Goal: Task Accomplishment & Management: Manage account settings

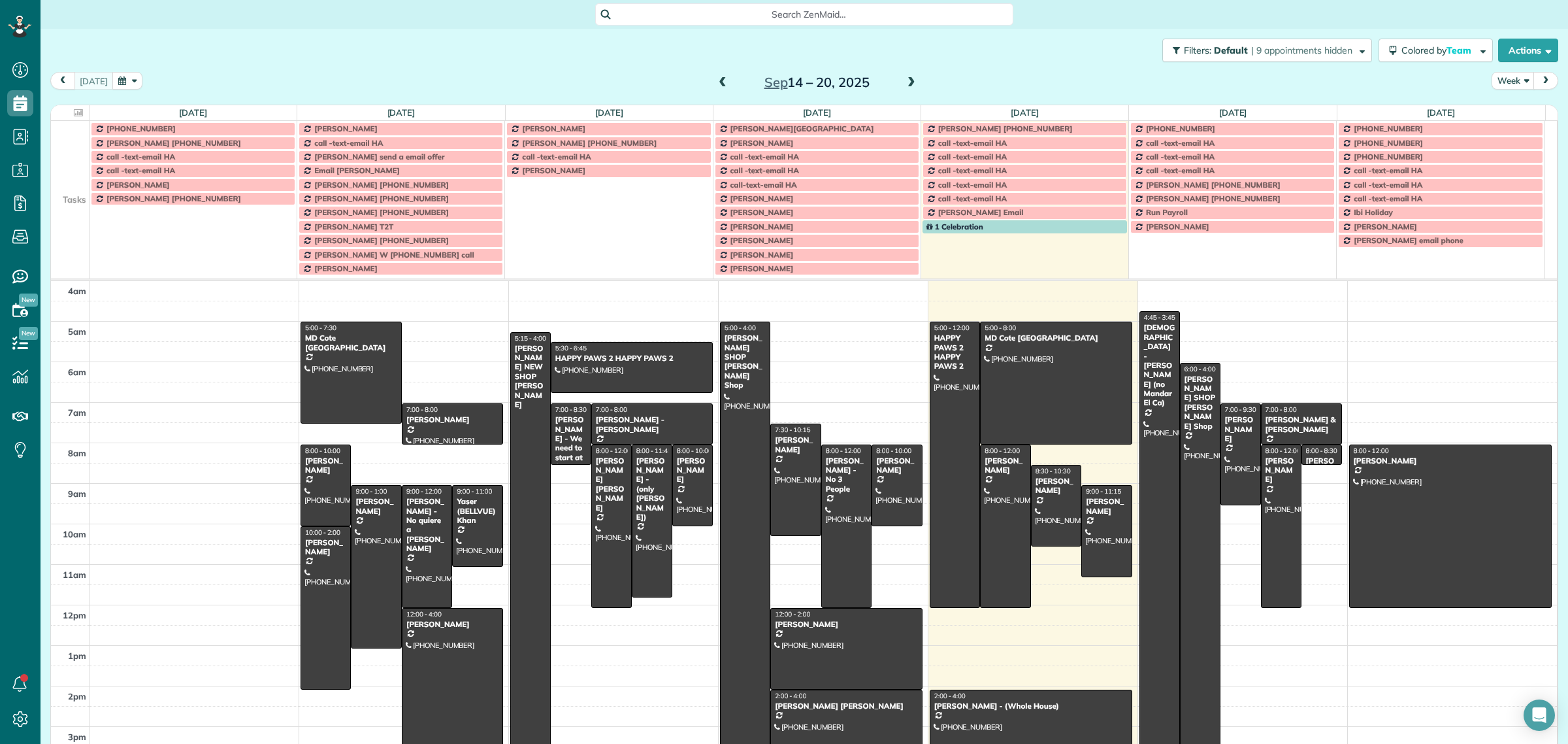
scroll to position [5, 5]
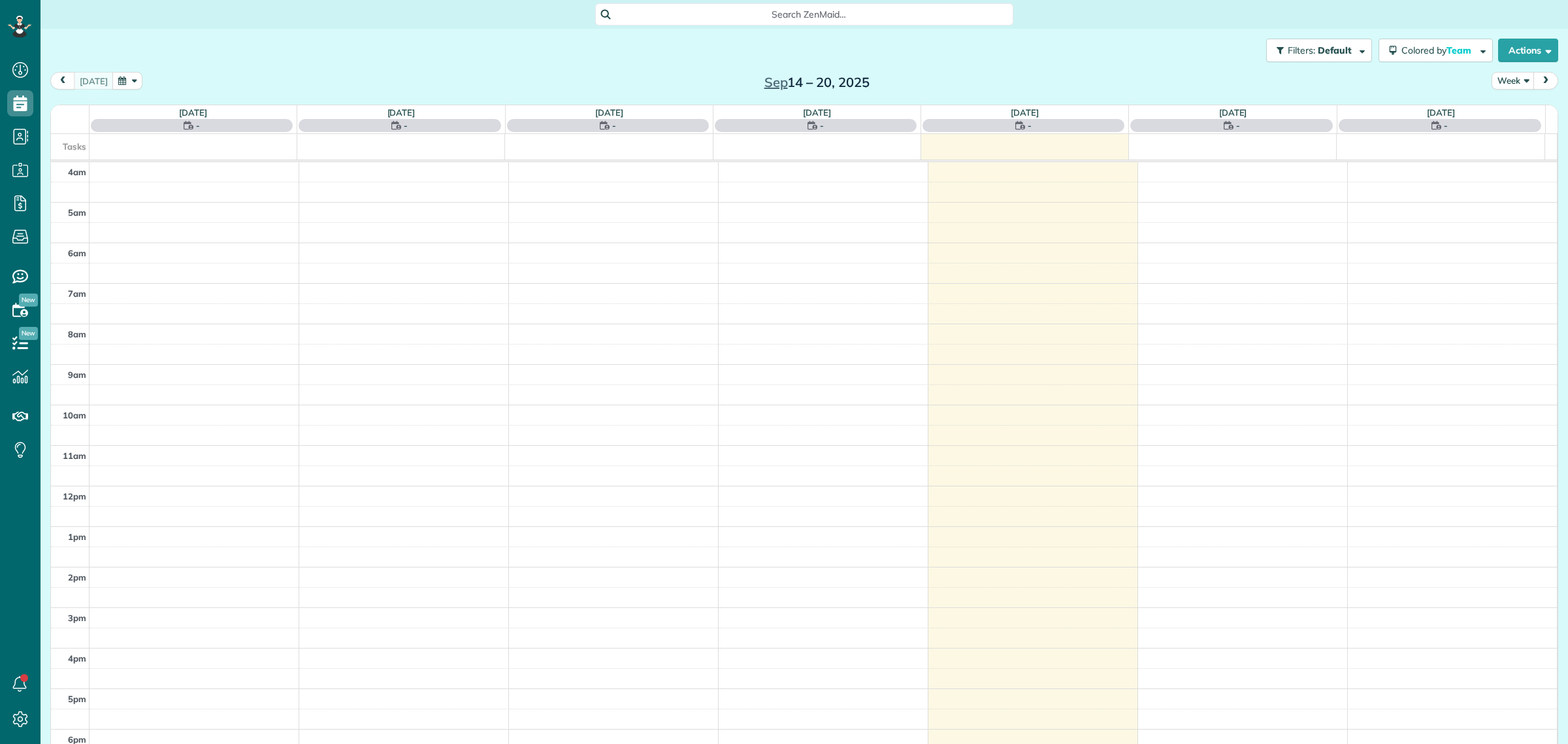
scroll to position [54, 0]
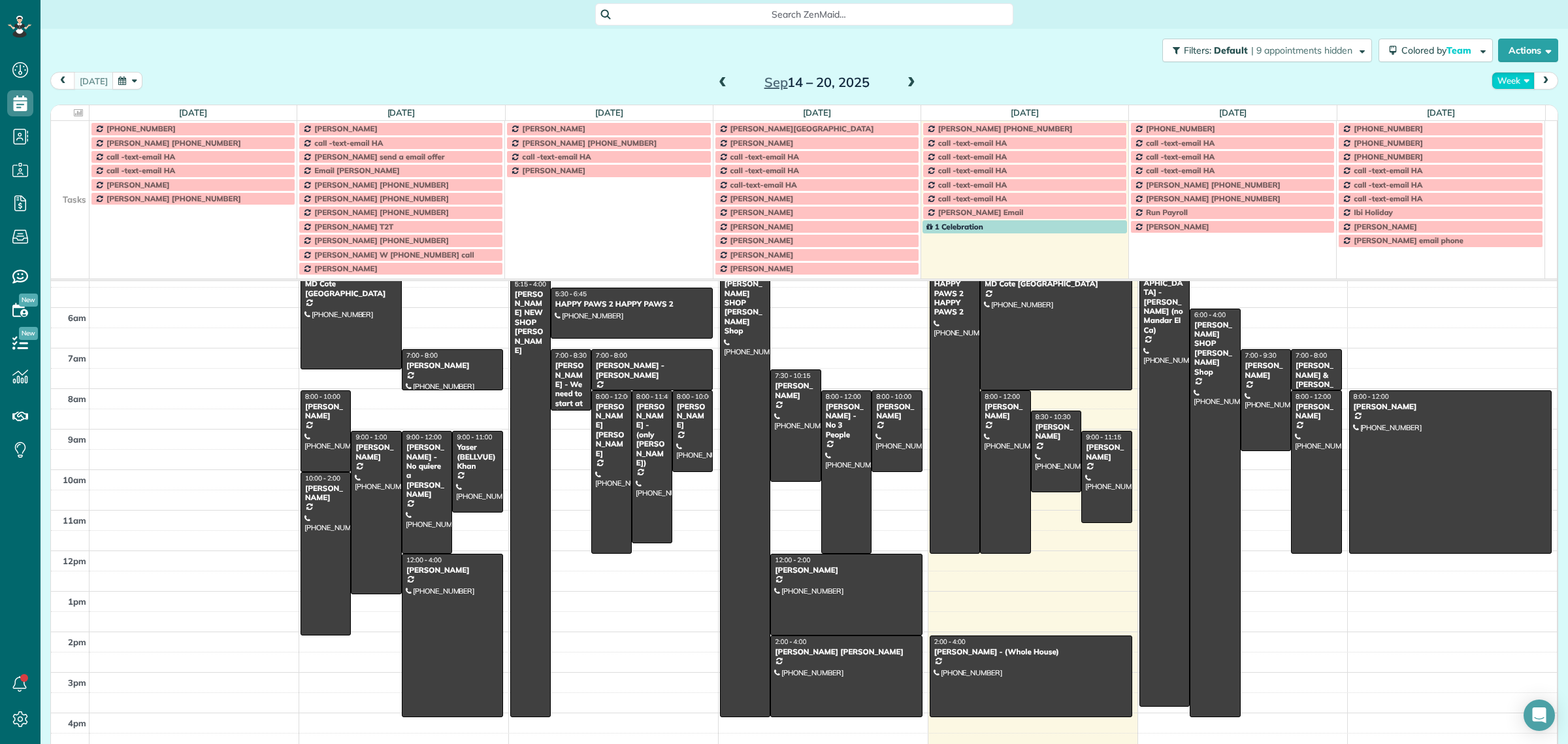
click at [1513, 83] on button "Week" at bounding box center [1513, 81] width 43 height 18
click at [1501, 110] on link "Day" at bounding box center [1544, 111] width 103 height 26
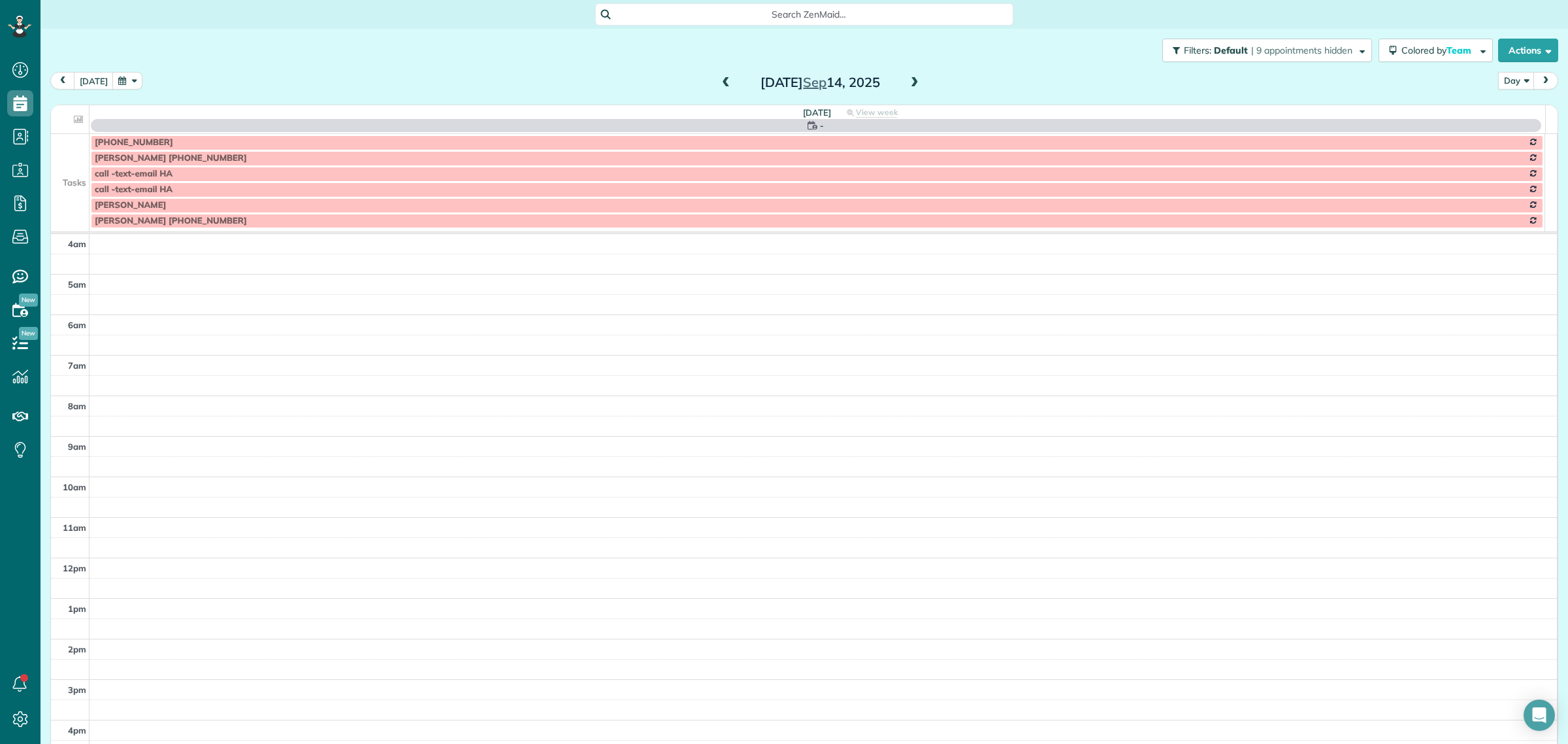
scroll to position [122, 0]
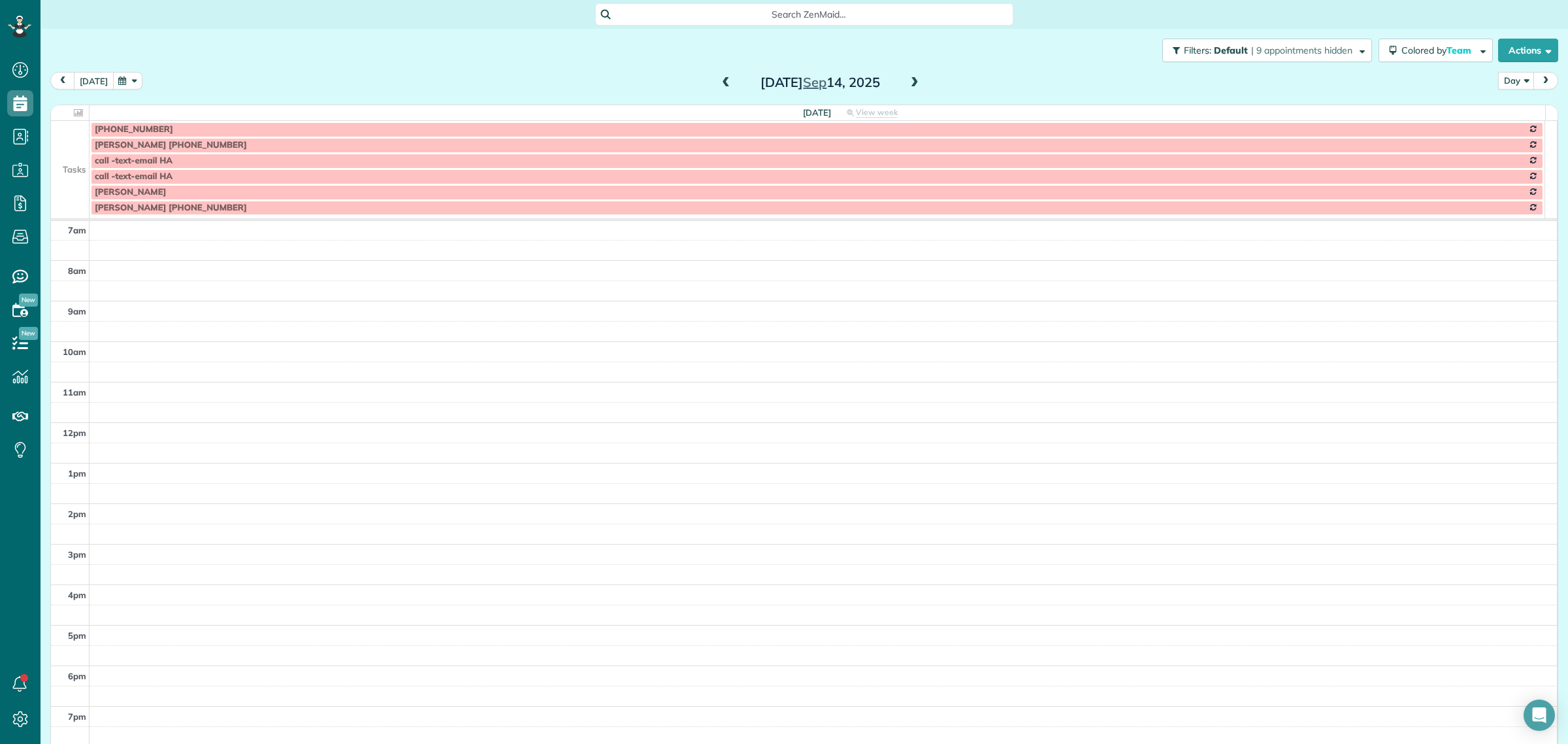
click at [89, 79] on button "today" at bounding box center [93, 81] width 40 height 18
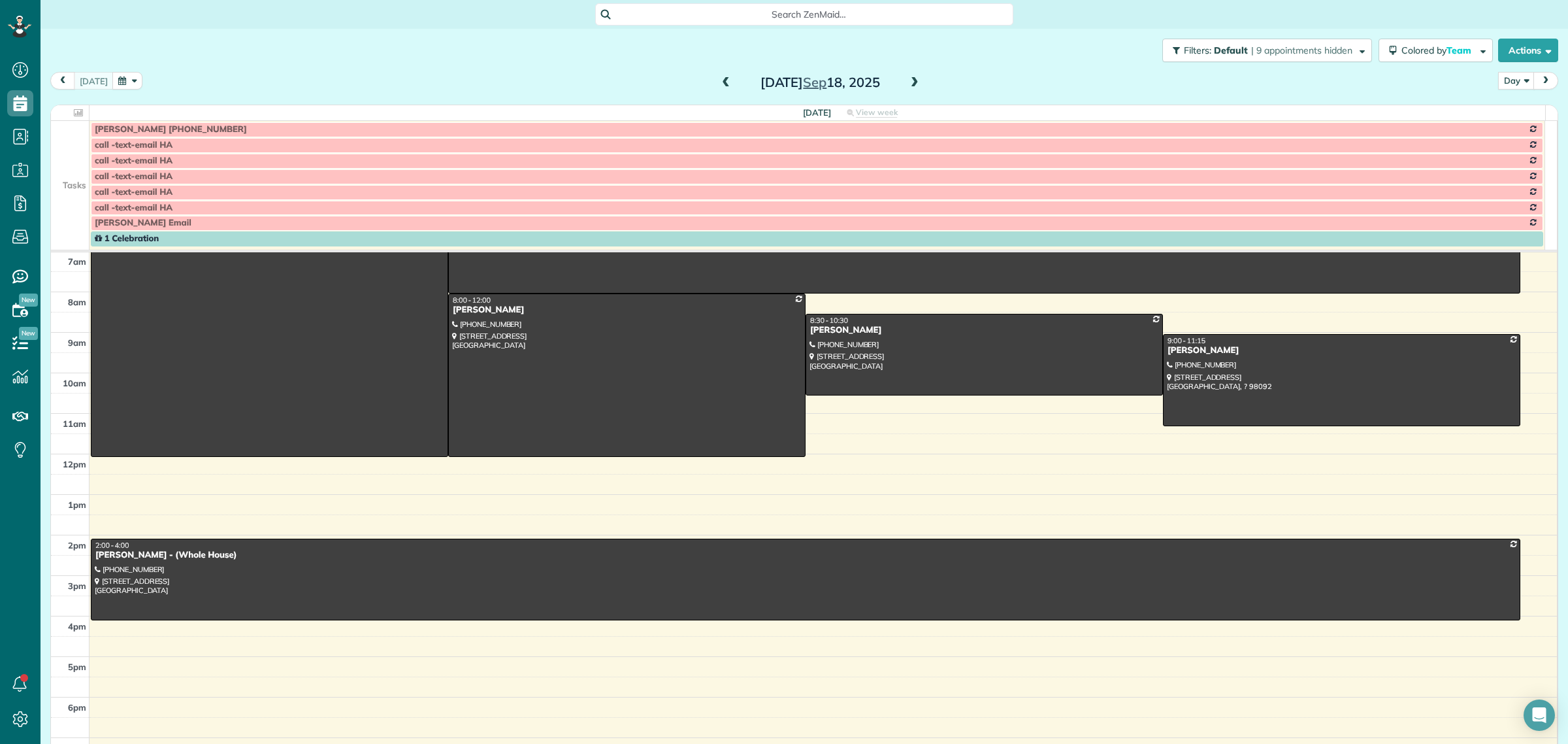
click at [910, 79] on span at bounding box center [914, 83] width 14 height 12
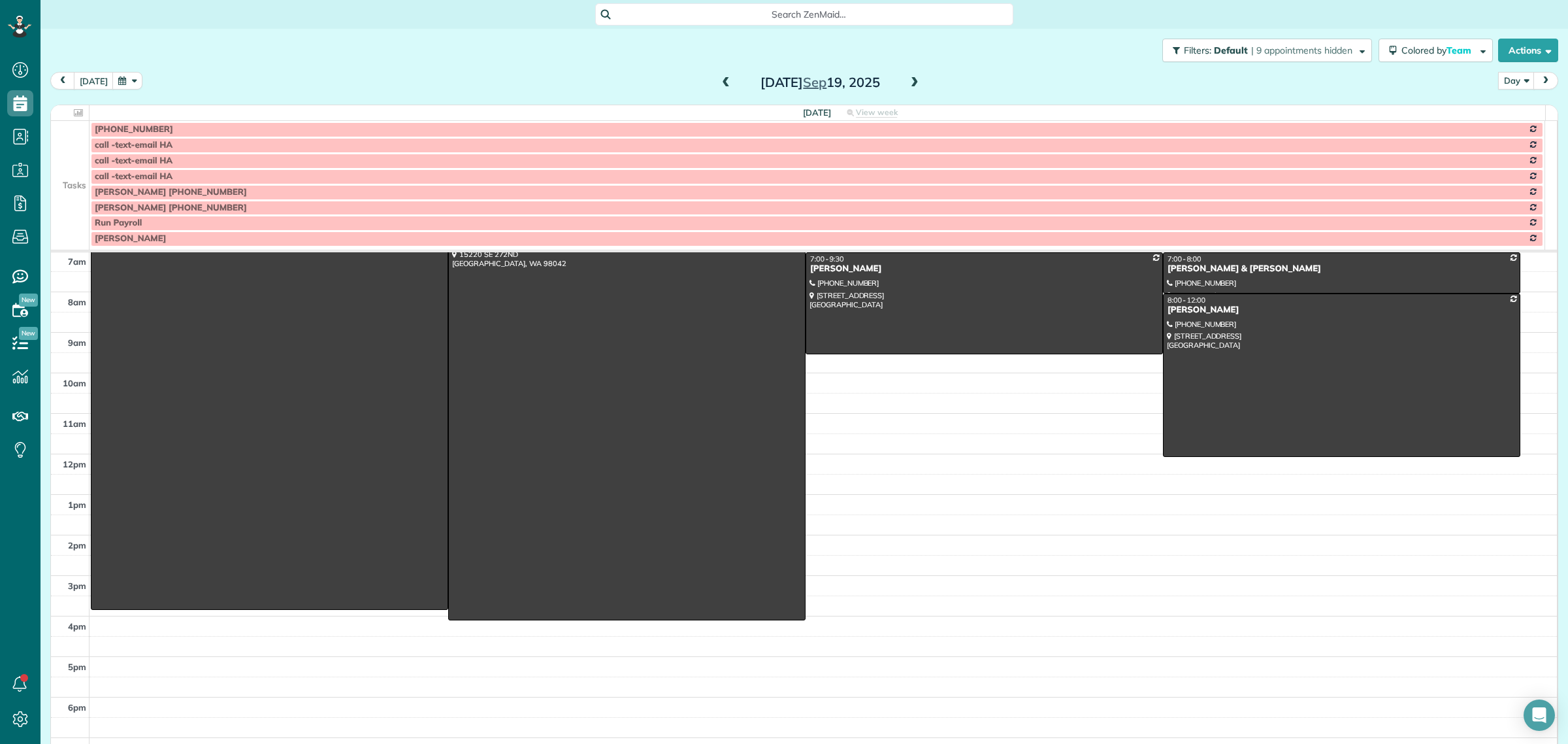
click at [72, 148] on td at bounding box center [70, 145] width 38 height 16
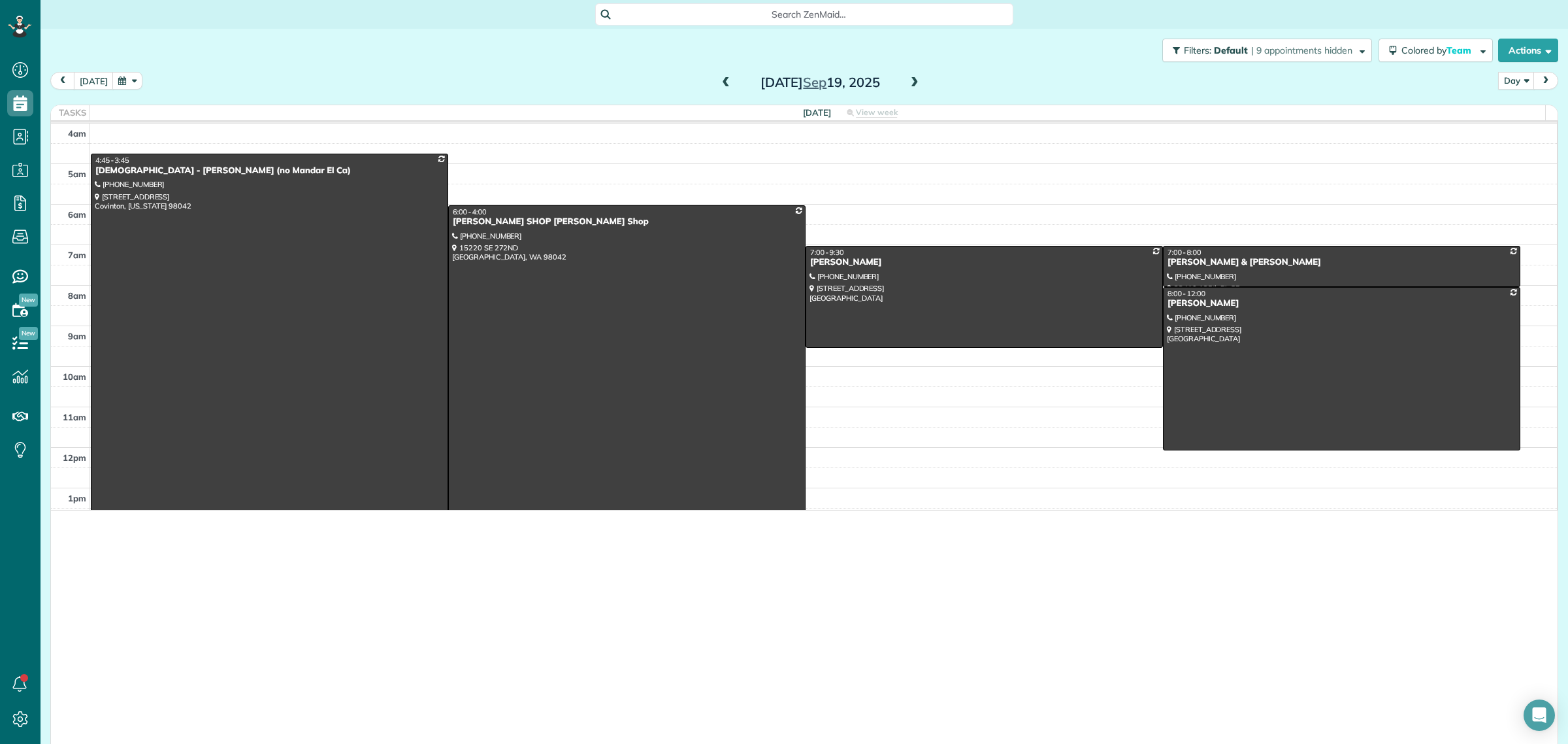
scroll to position [744, 40]
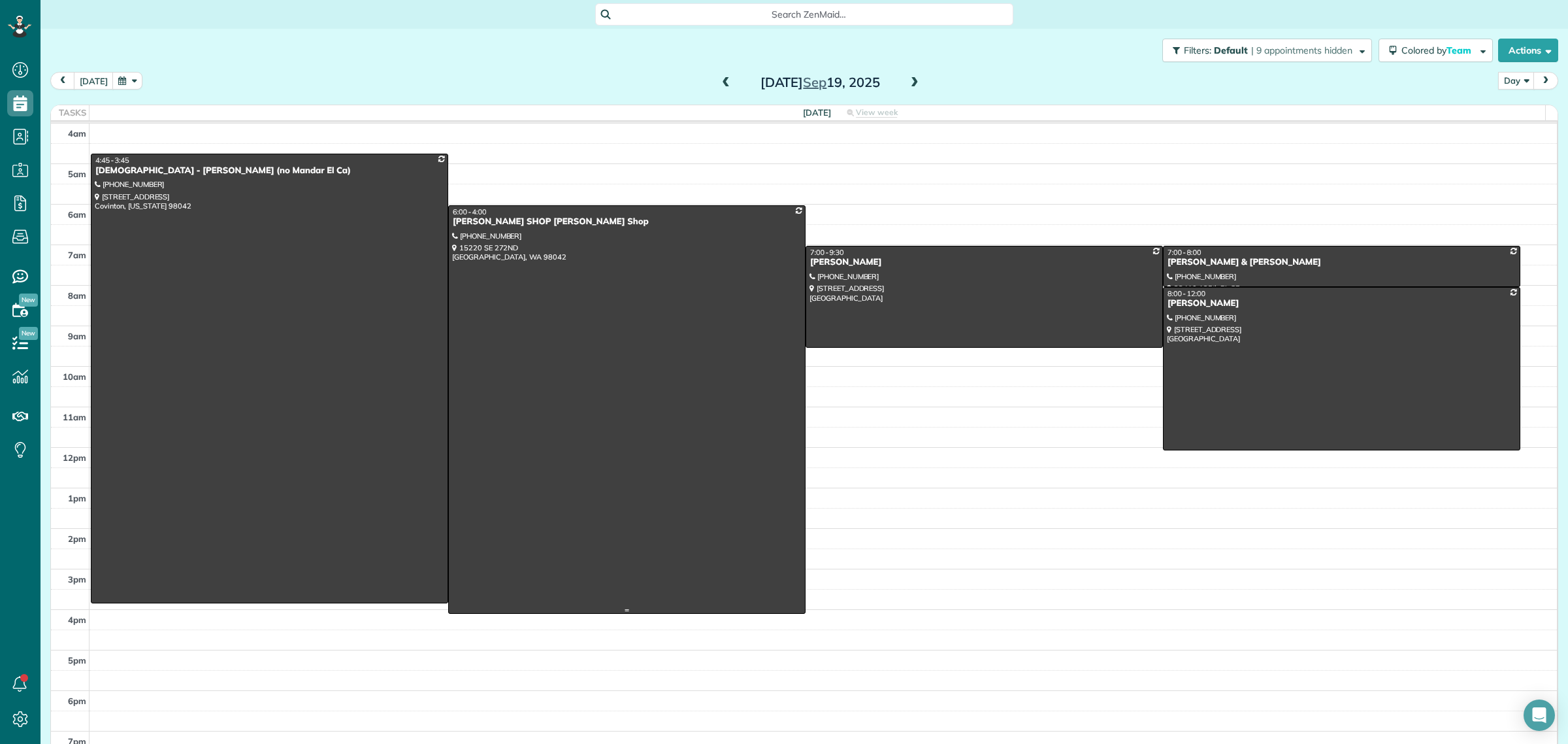
click at [607, 374] on div at bounding box center [627, 409] width 356 height 407
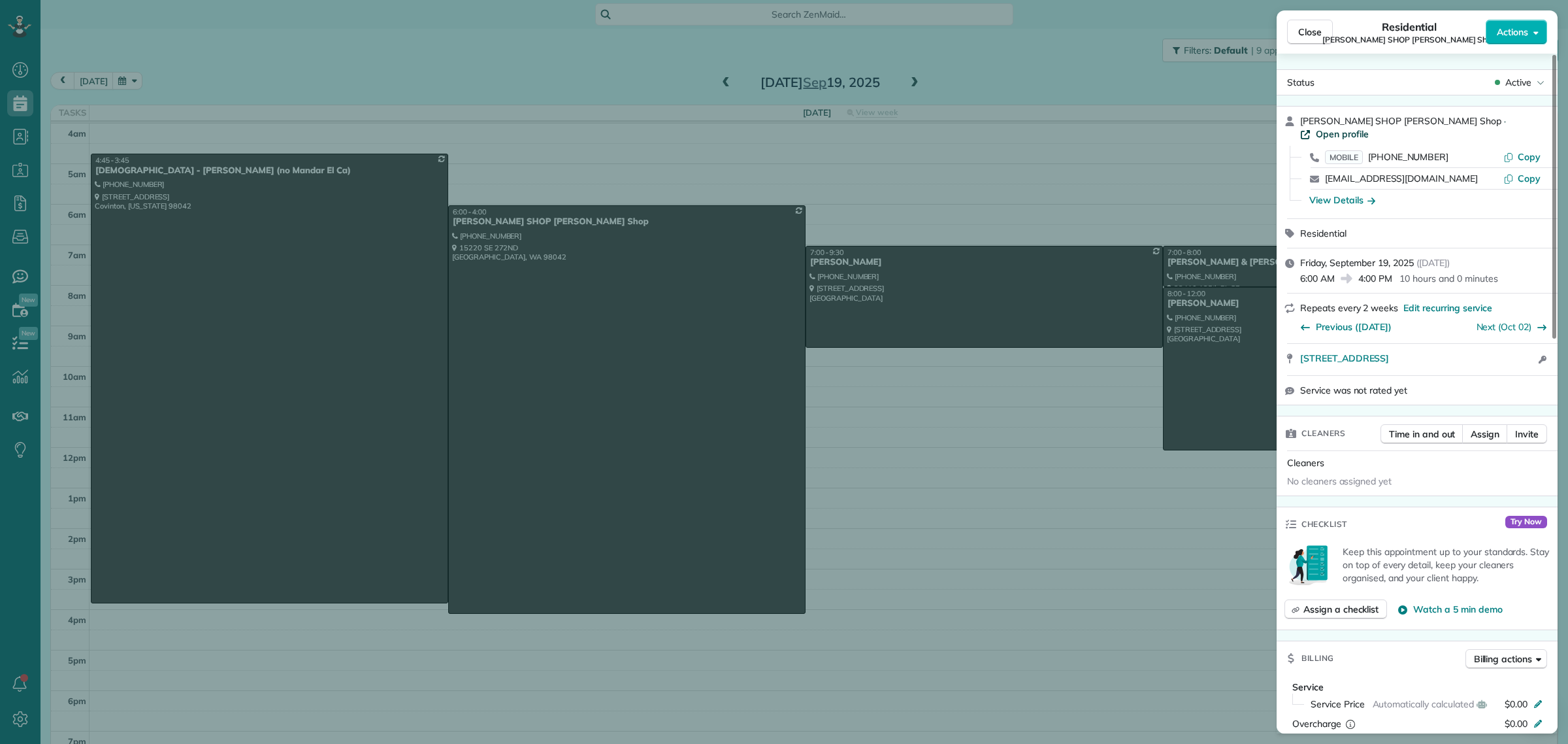
click at [1369, 128] on span "Open profile" at bounding box center [1342, 134] width 53 height 13
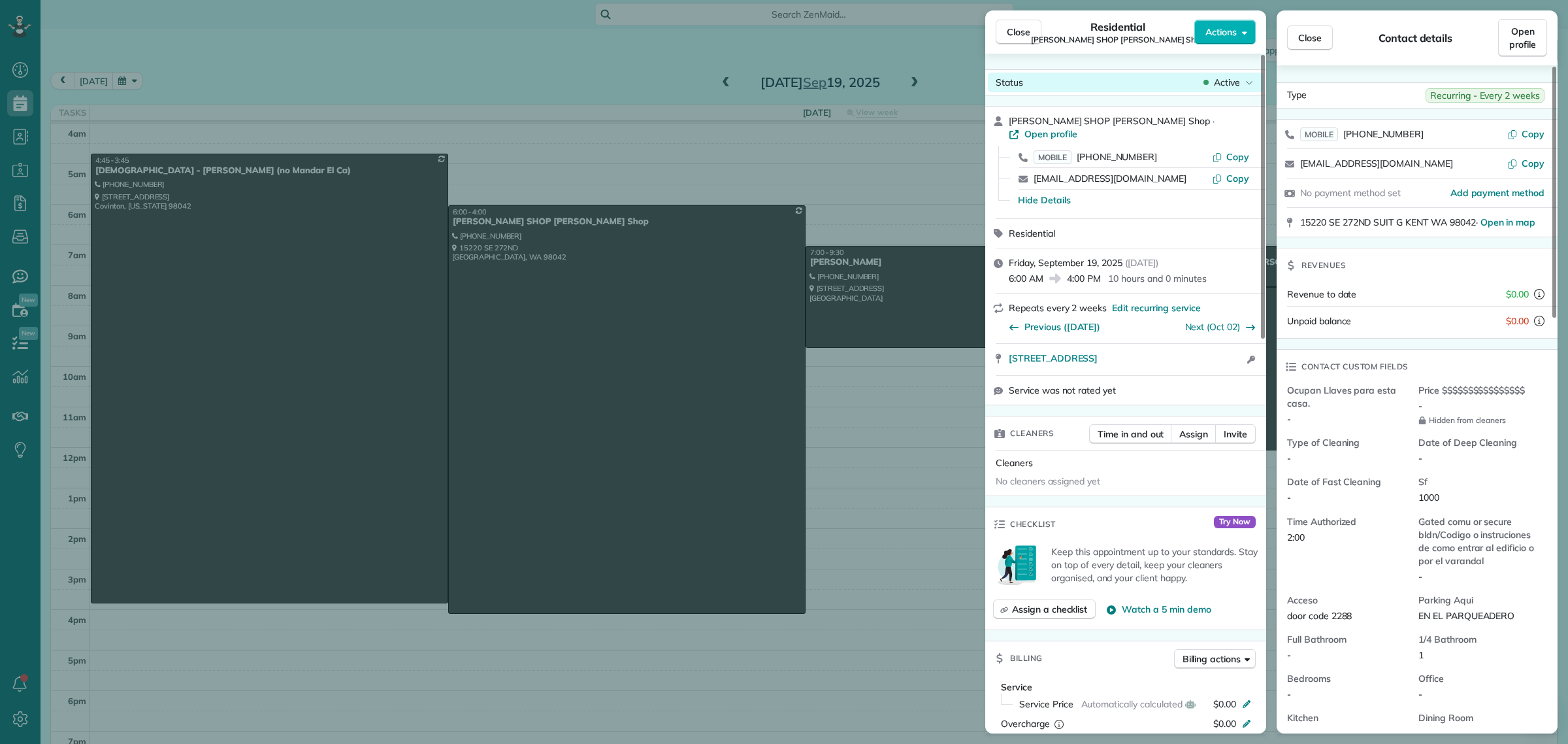
click at [1222, 74] on div "Status Active" at bounding box center [1126, 82] width 276 height 20
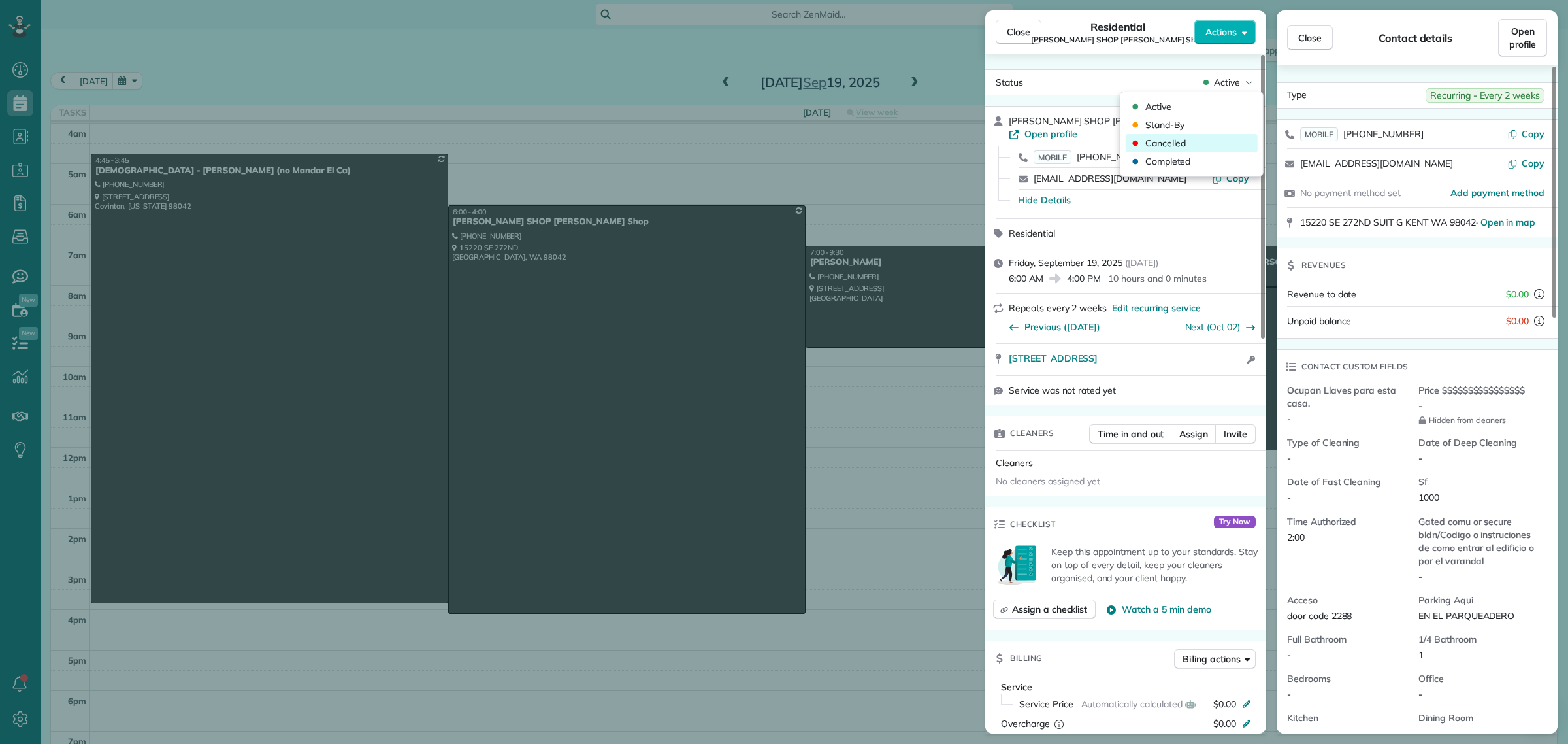
click at [1176, 144] on span "Cancelled" at bounding box center [1166, 142] width 41 height 13
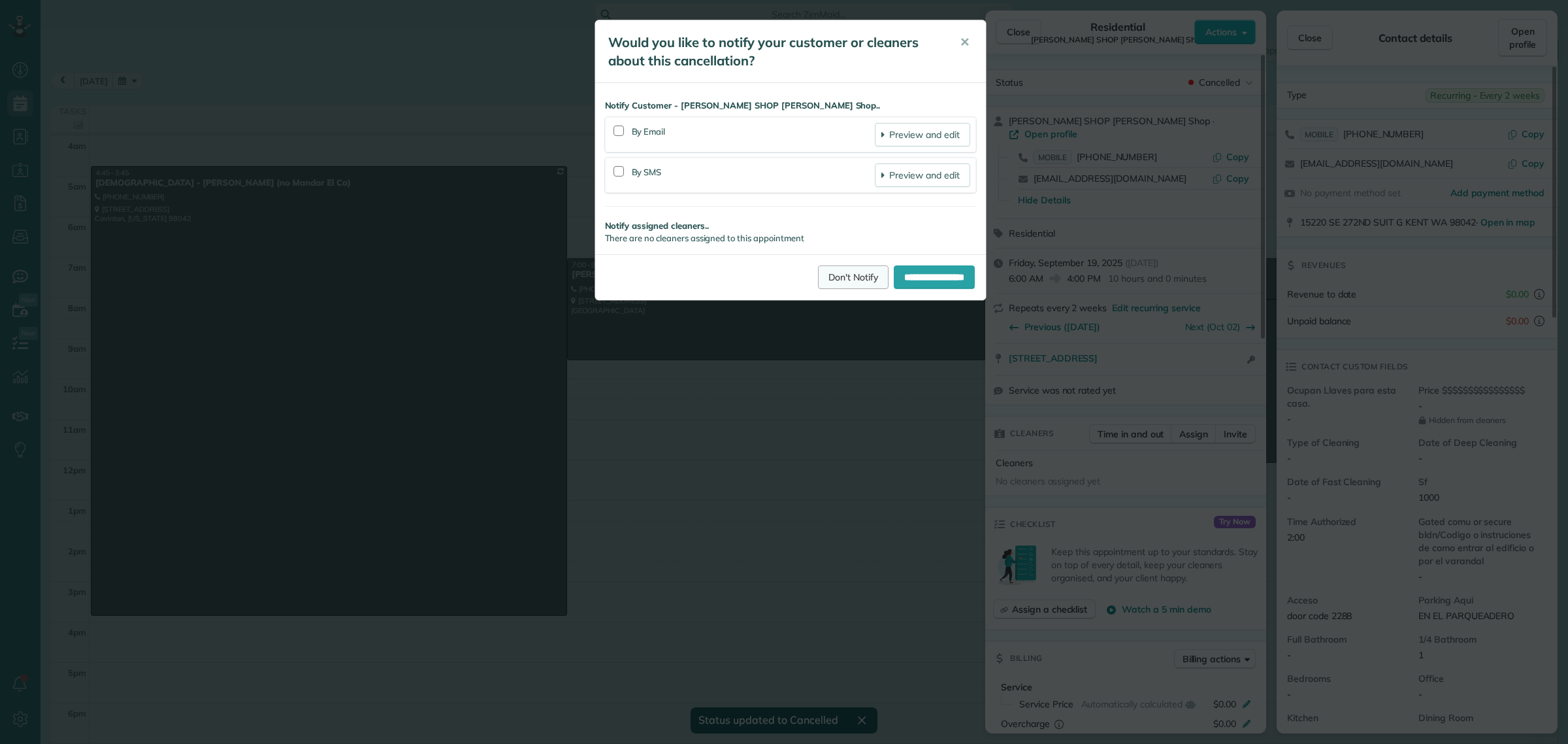
click at [844, 277] on link "Don't Notify" at bounding box center [853, 277] width 70 height 23
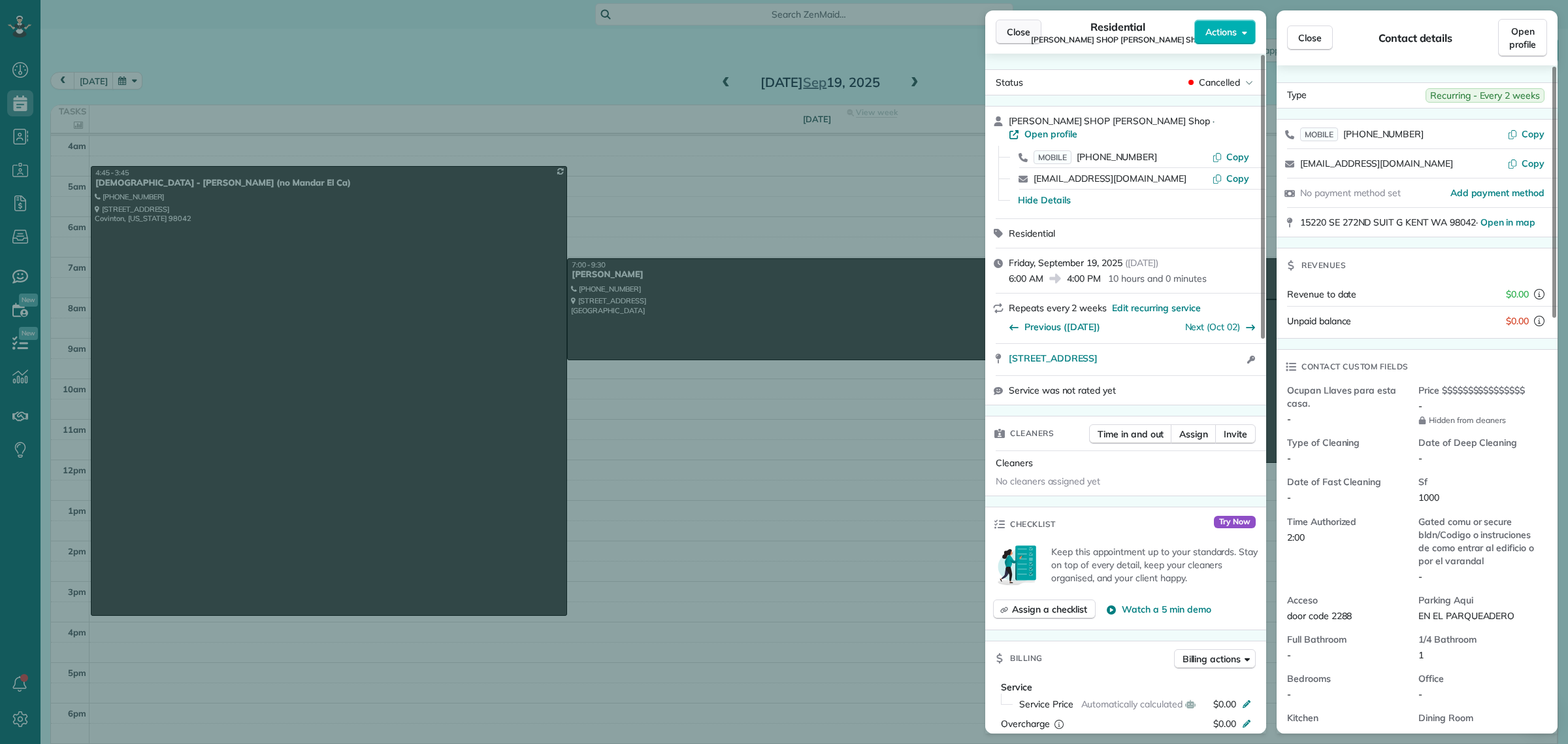
click at [1028, 34] on span "Close" at bounding box center [1018, 32] width 23 height 13
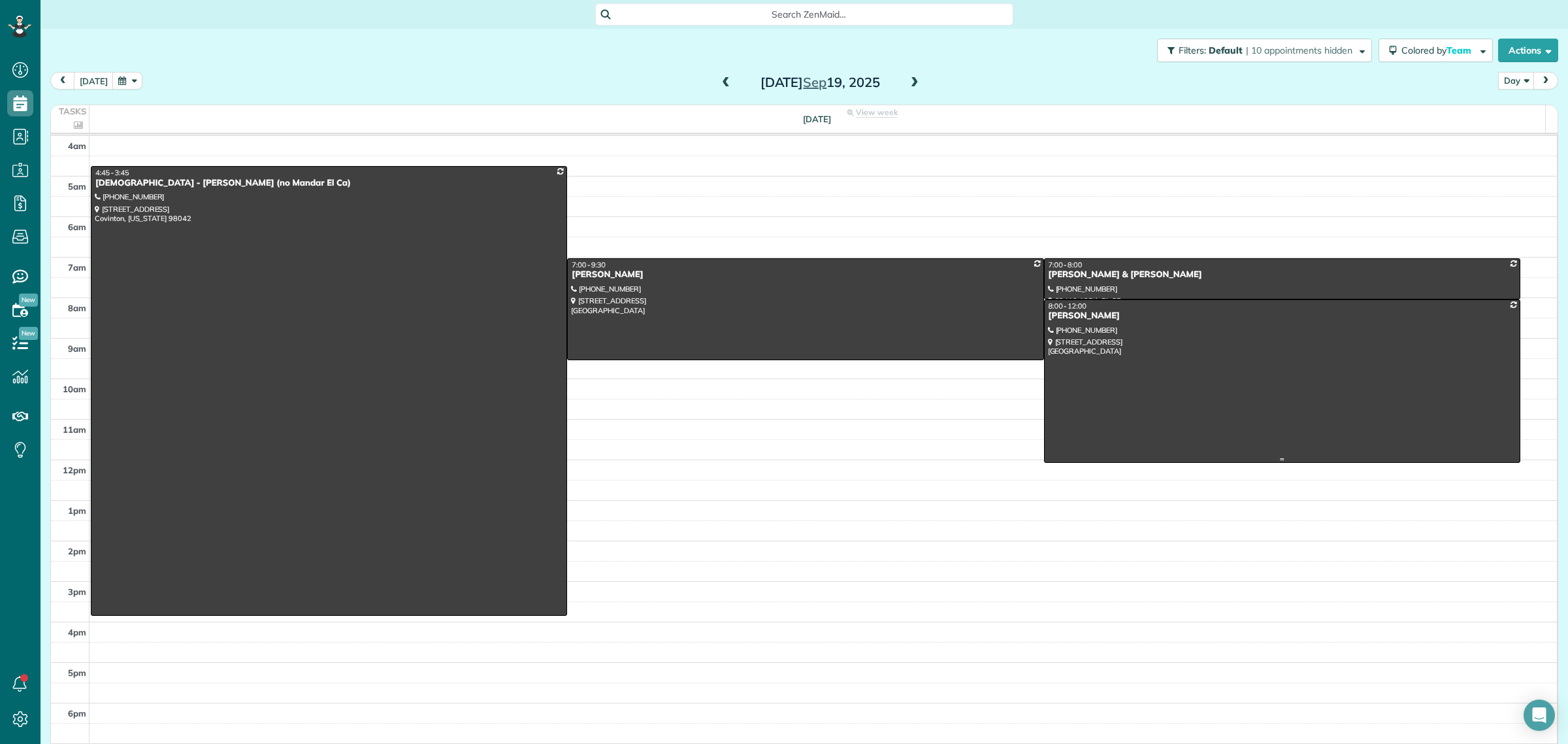
click at [1200, 353] on div at bounding box center [1282, 381] width 475 height 162
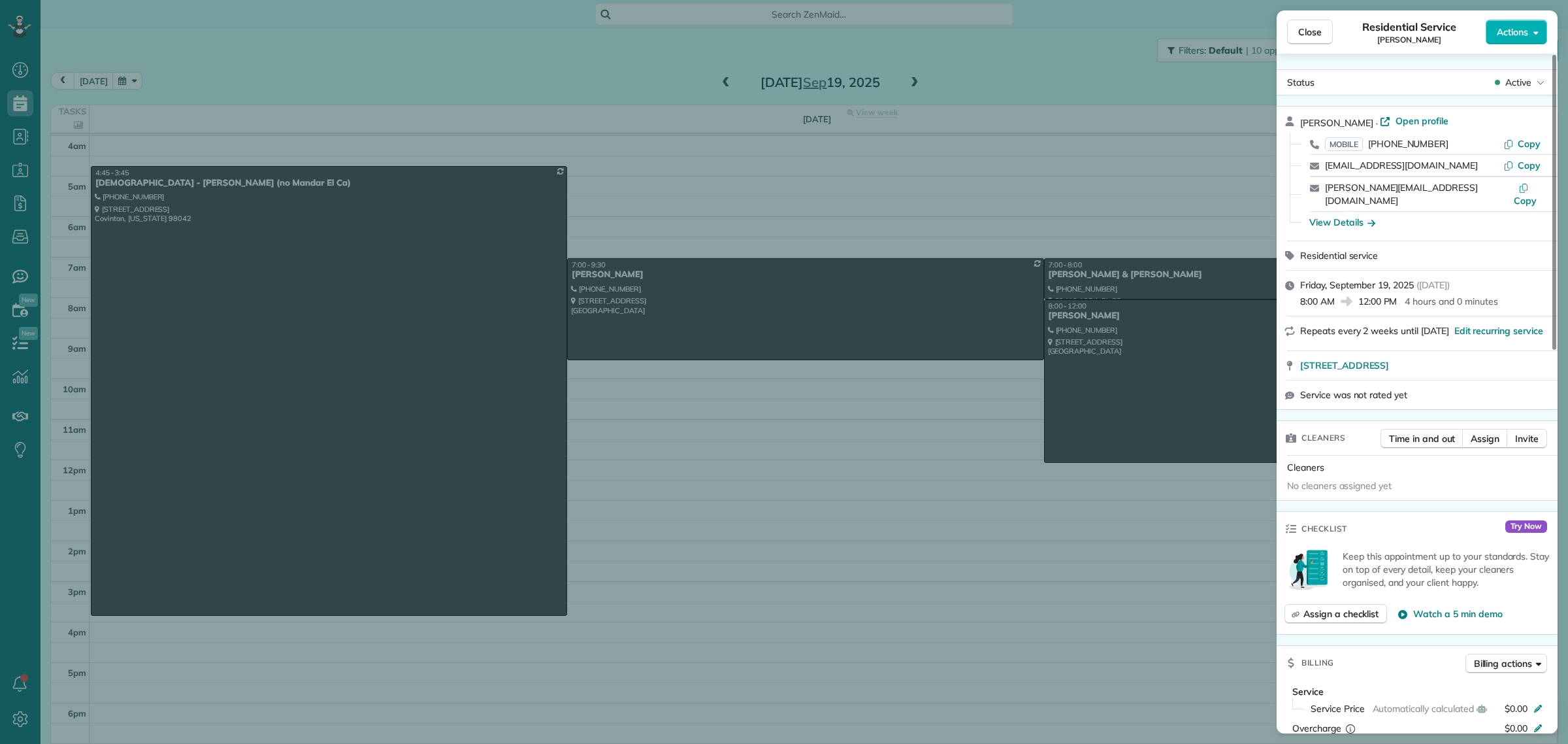
click at [1411, 122] on span "Open profile" at bounding box center [1422, 120] width 53 height 13
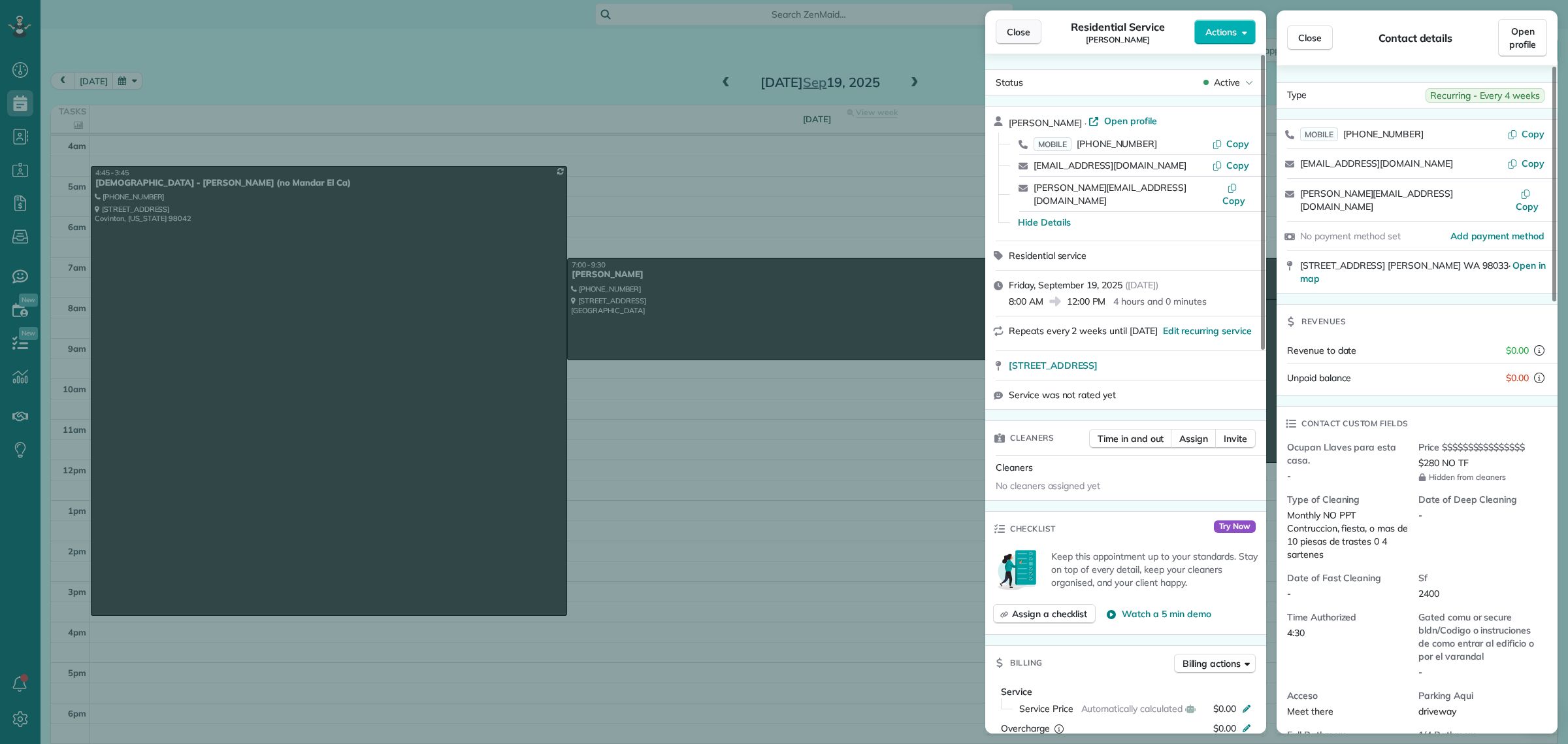
click at [1019, 36] on span "Close" at bounding box center [1018, 32] width 23 height 13
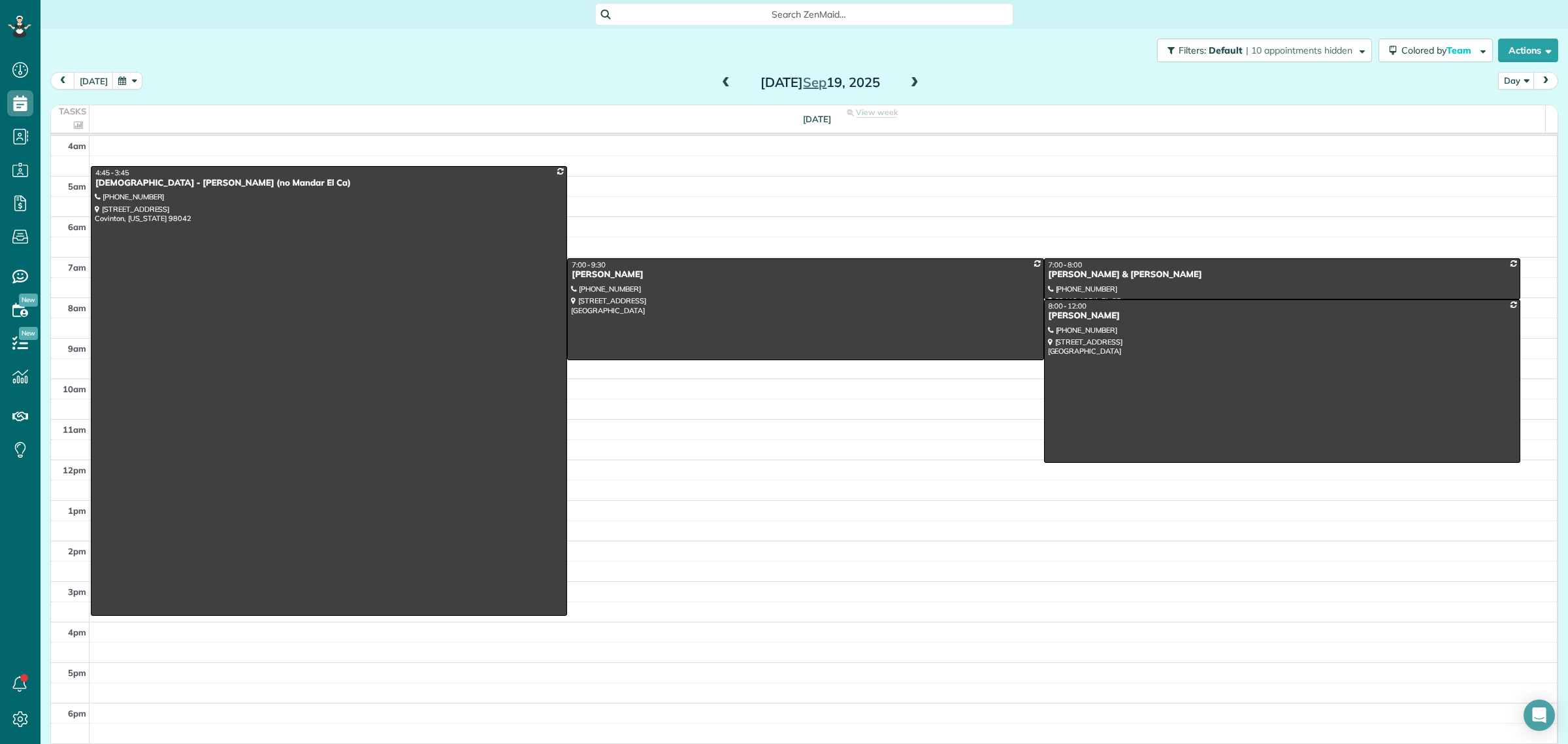
click at [713, 8] on span "Search ZenMaid…" at bounding box center [809, 14] width 397 height 13
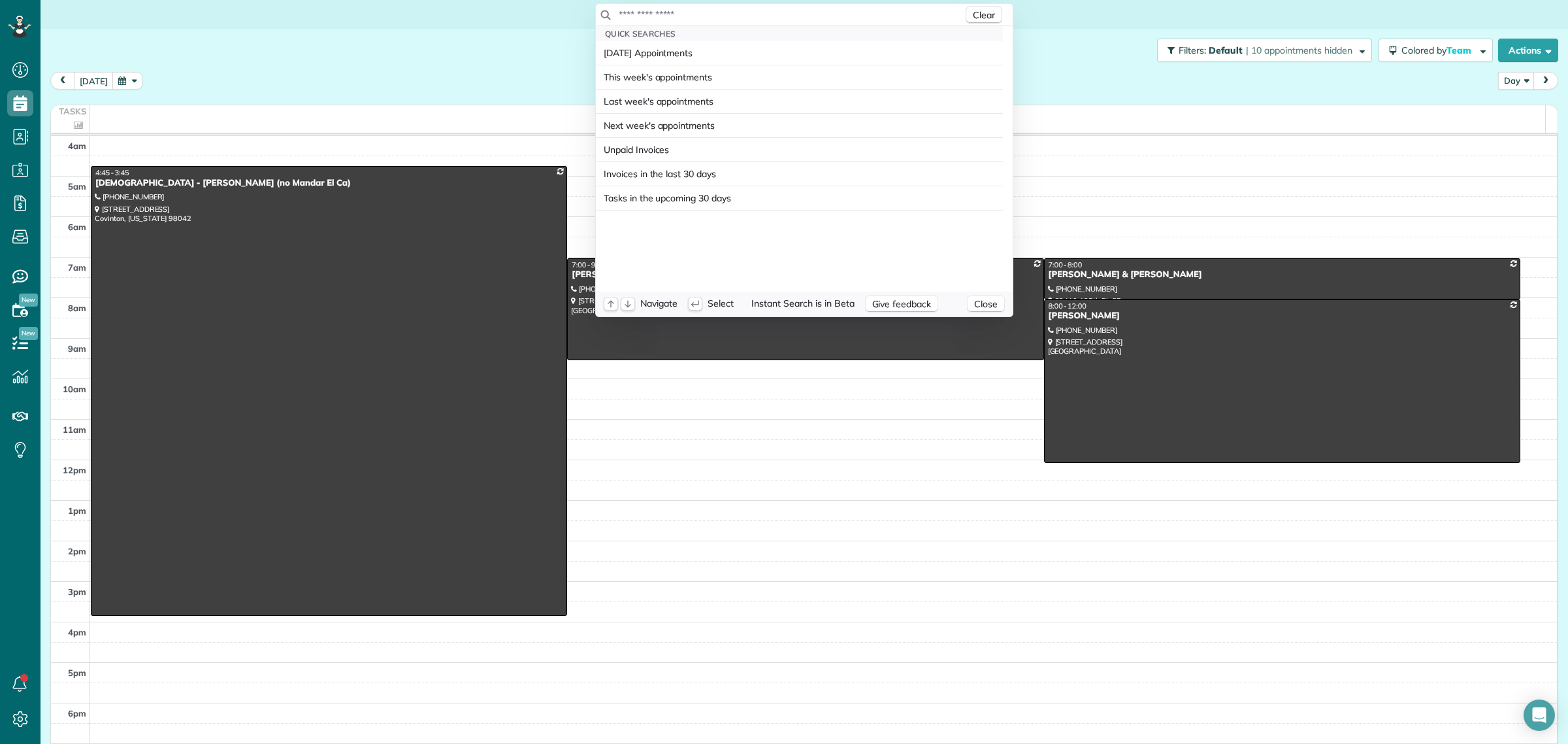
click at [721, 8] on input "text" at bounding box center [790, 14] width 345 height 13
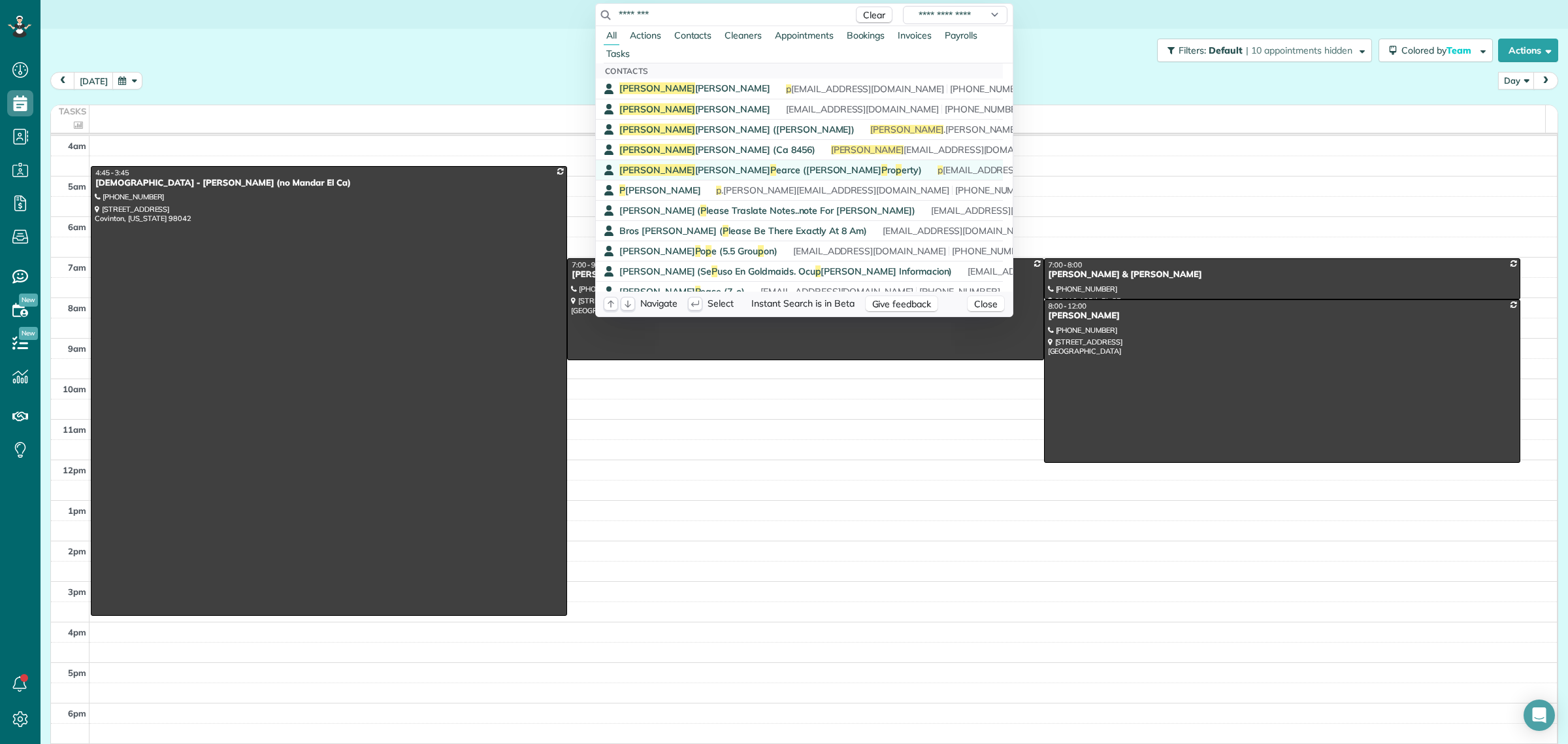
type input "********"
click at [722, 170] on span "Alison Redmond P earce (Redmond P ro p erty)" at bounding box center [770, 170] width 302 height 12
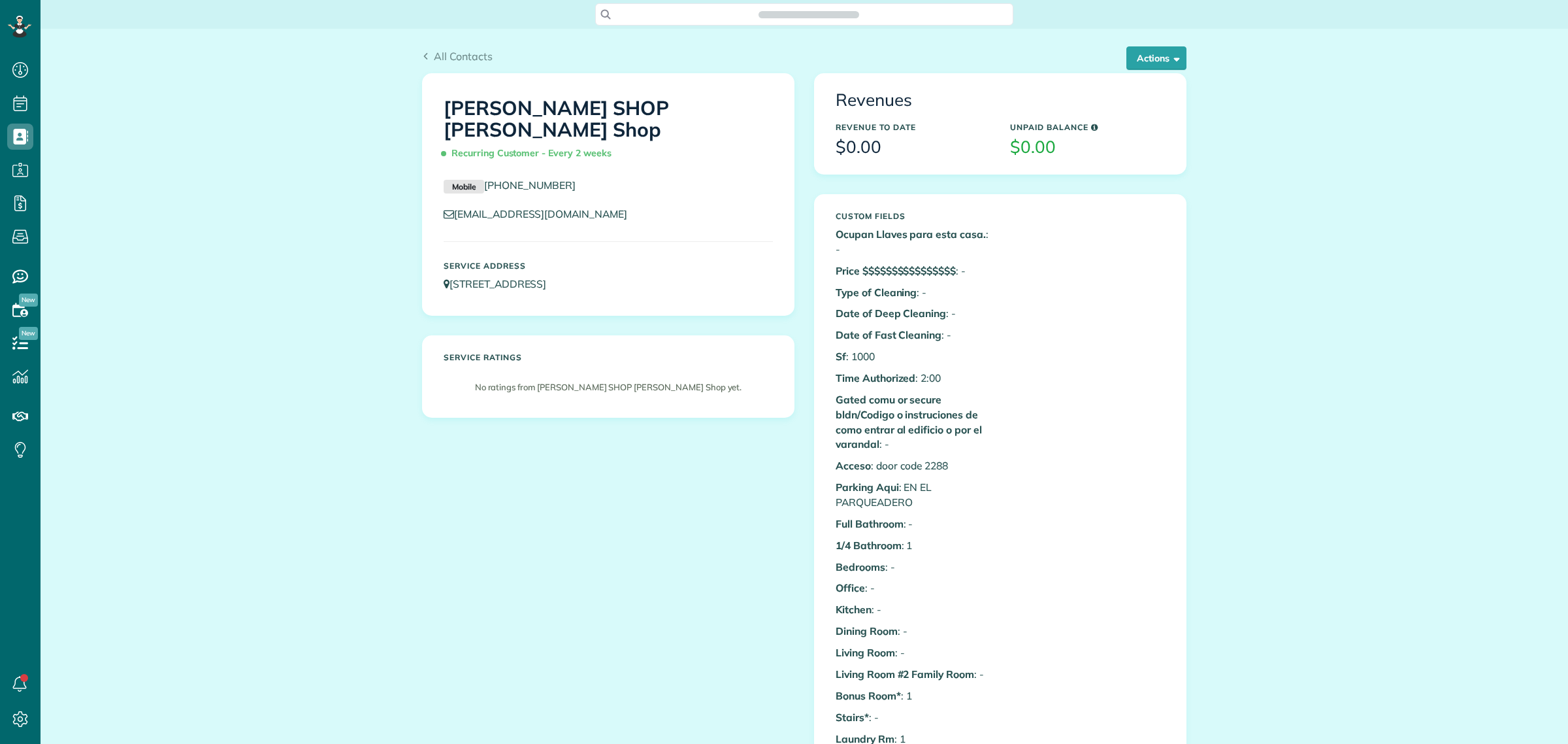
scroll to position [5, 5]
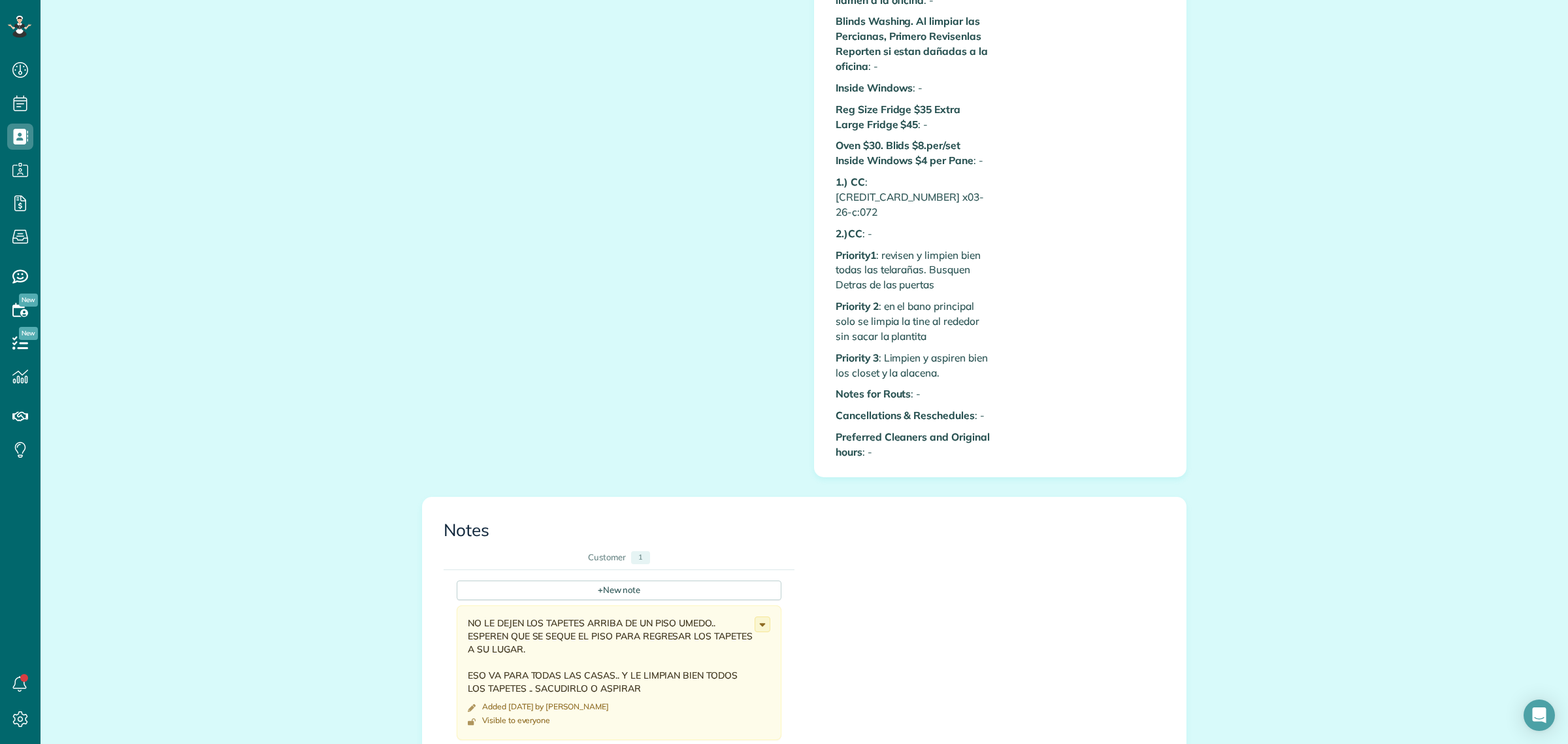
scroll to position [1226, 0]
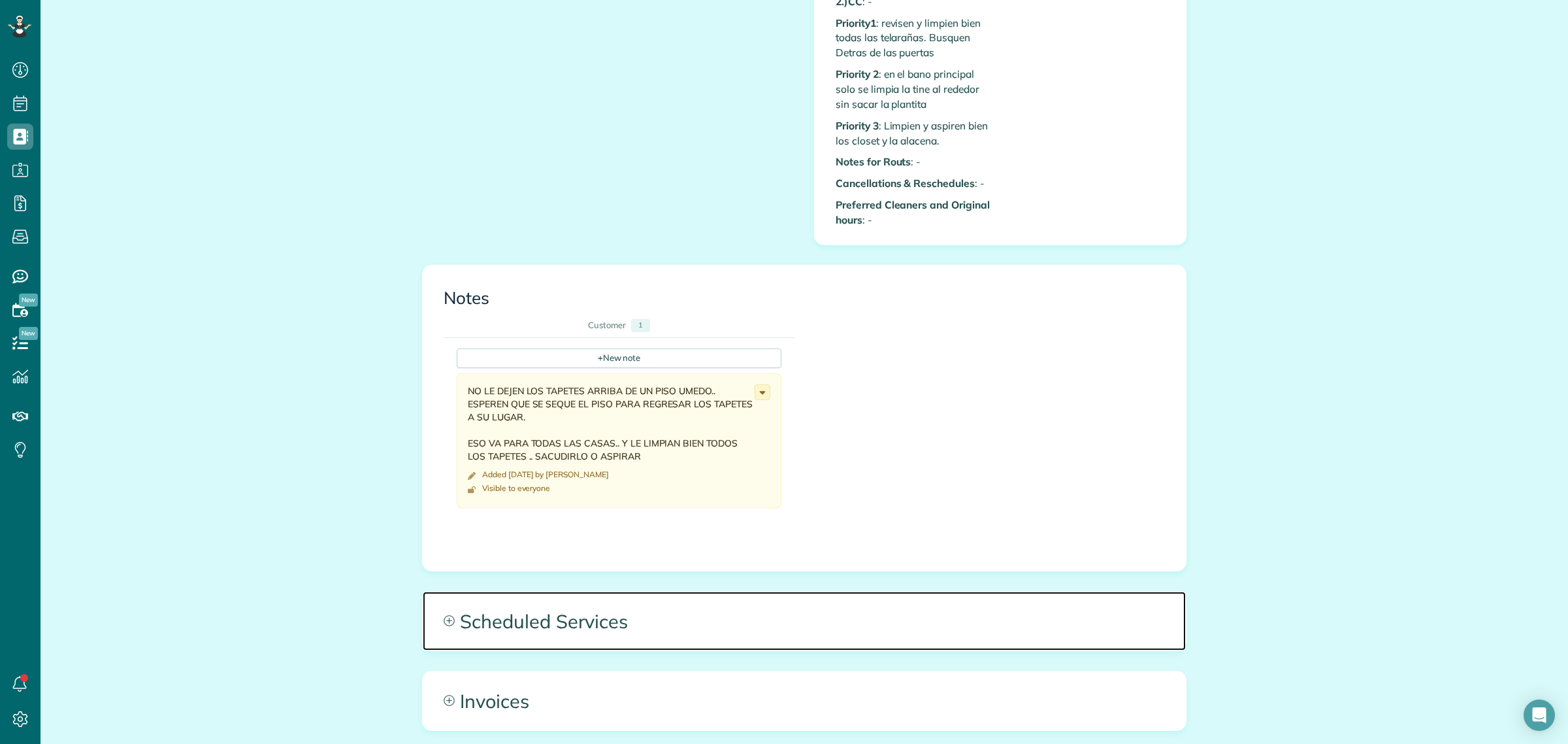
click at [532, 609] on span "Scheduled Services" at bounding box center [805, 621] width 763 height 58
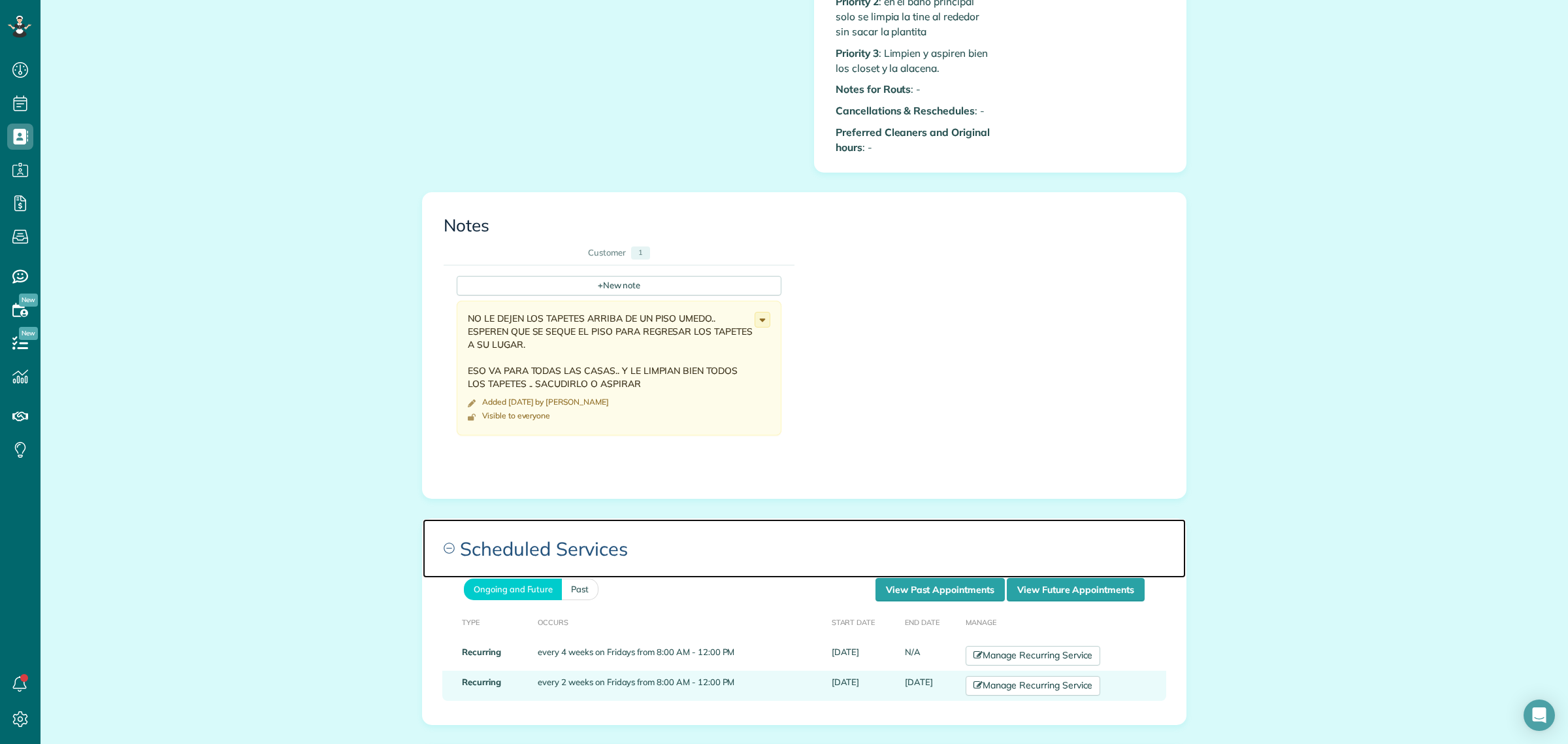
scroll to position [1471, 0]
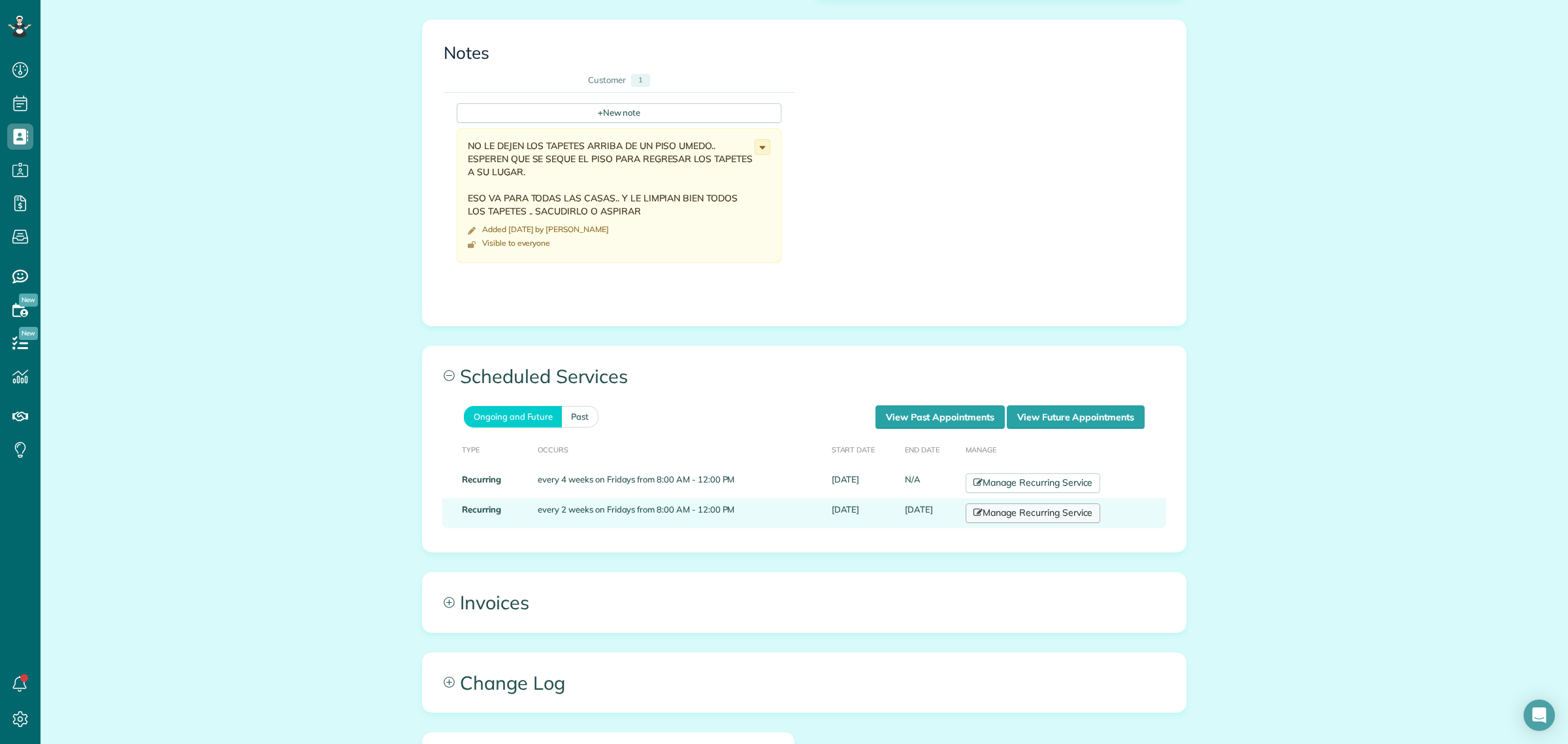
click at [1062, 508] on link "Manage Recurring Service" at bounding box center [1033, 513] width 135 height 20
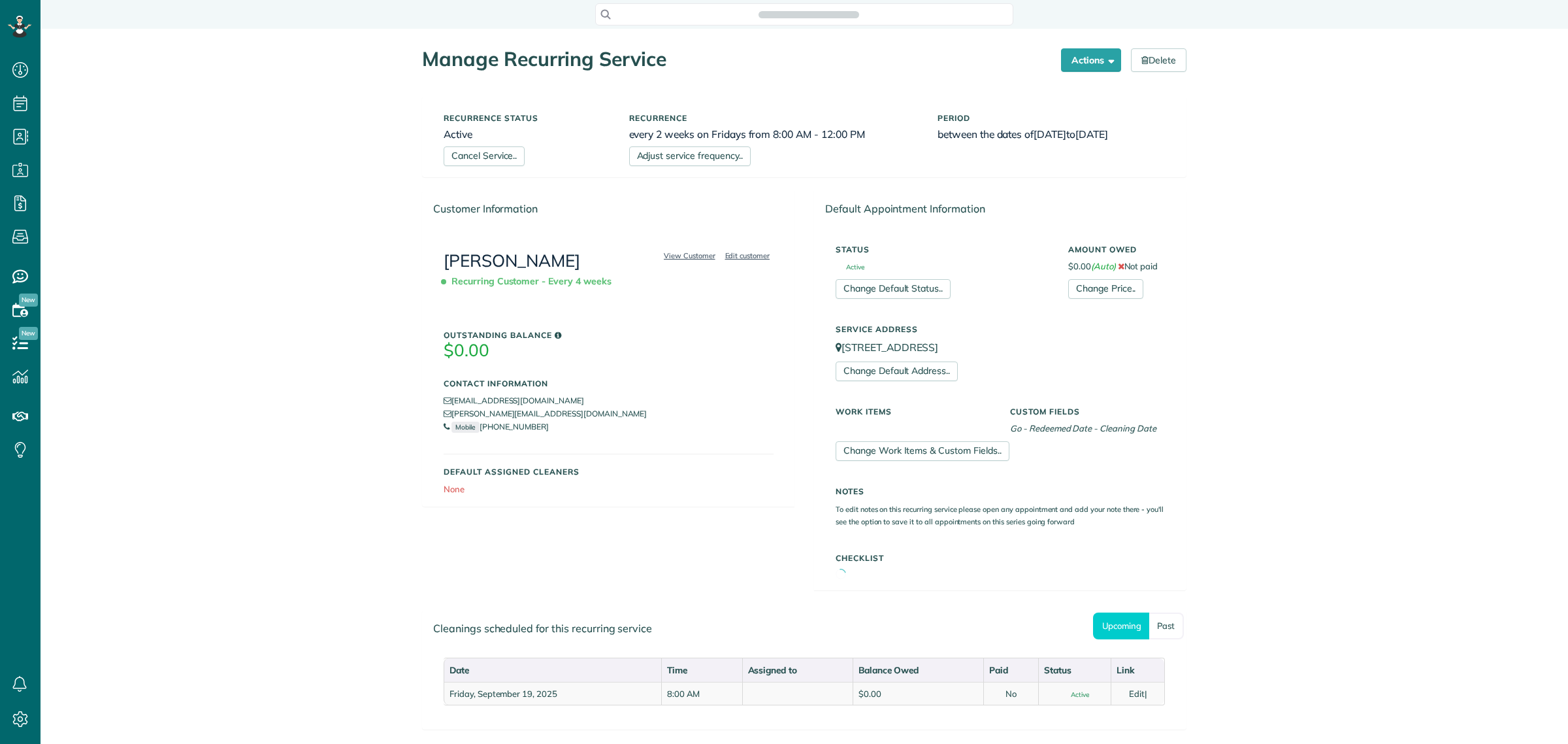
scroll to position [5, 5]
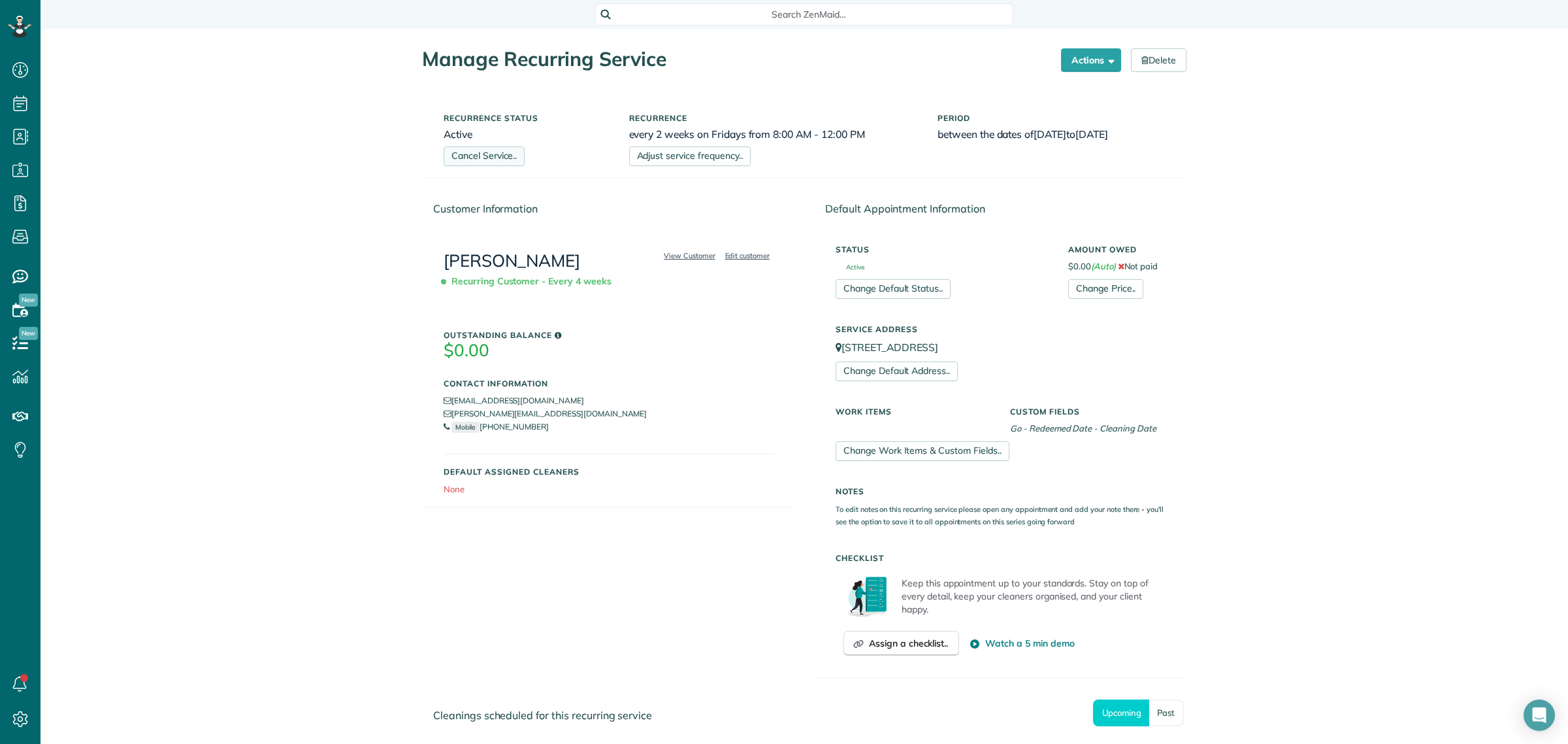
click at [489, 154] on link "Cancel Service.." at bounding box center [484, 156] width 81 height 20
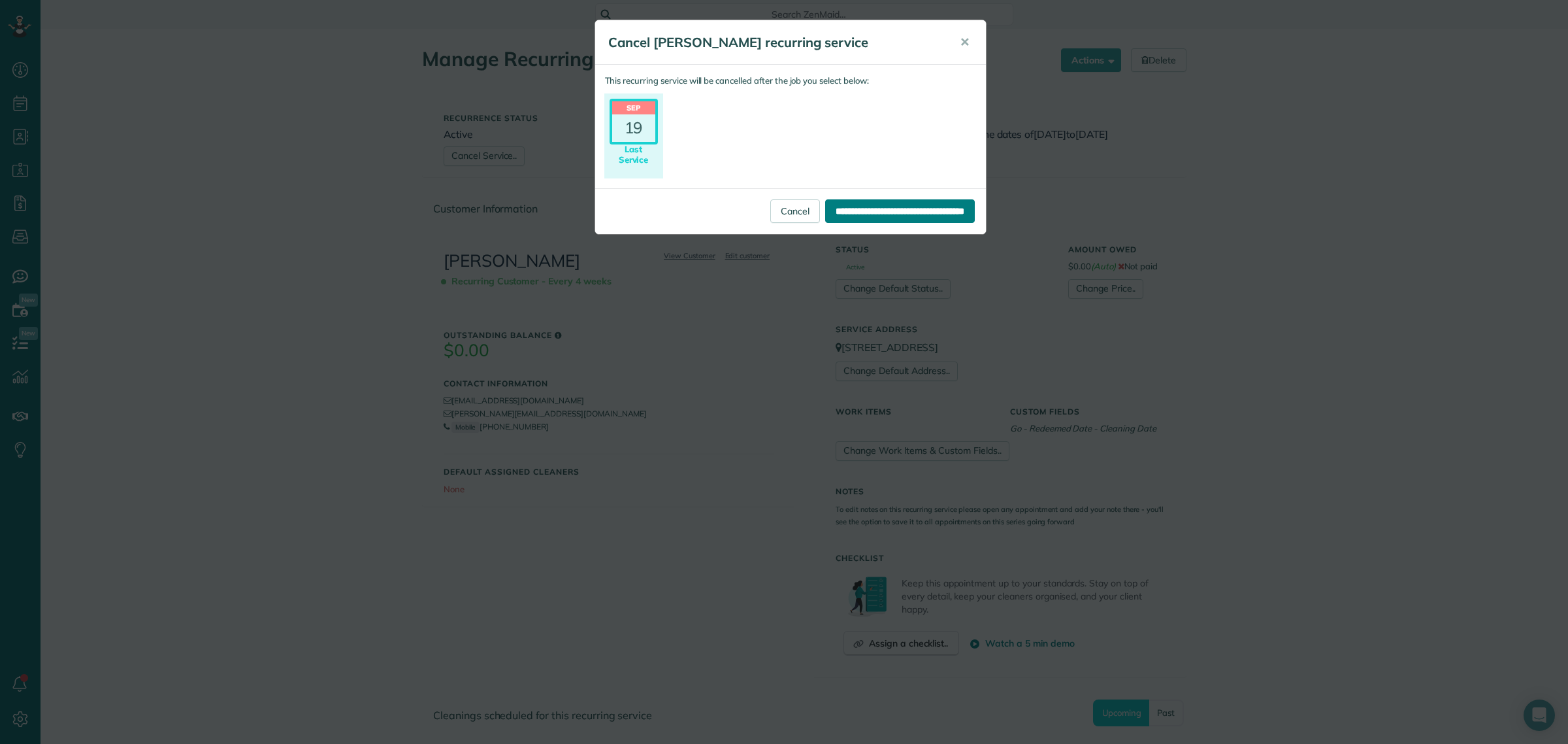
click at [925, 213] on input "**********" at bounding box center [901, 211] width 150 height 23
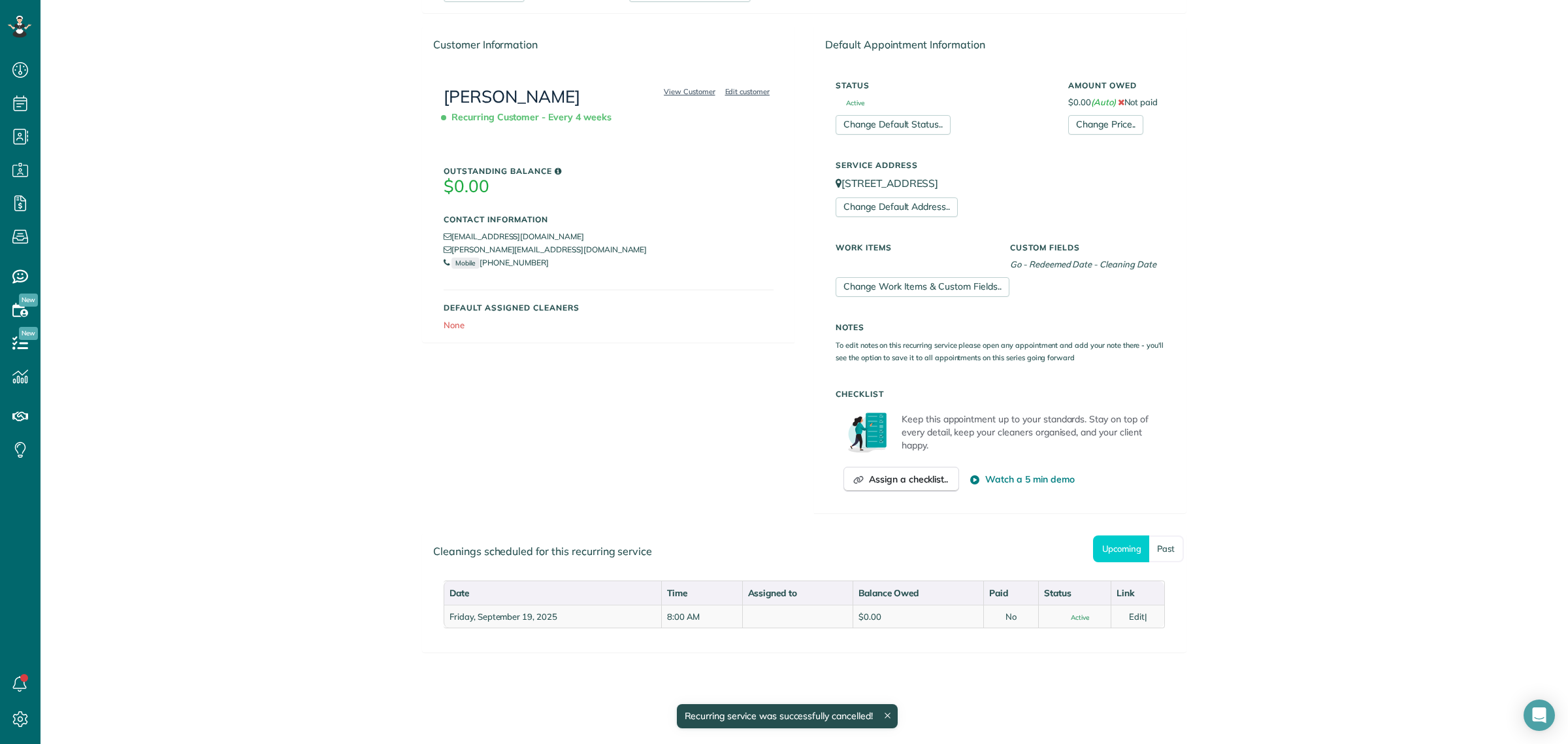
scroll to position [165, 0]
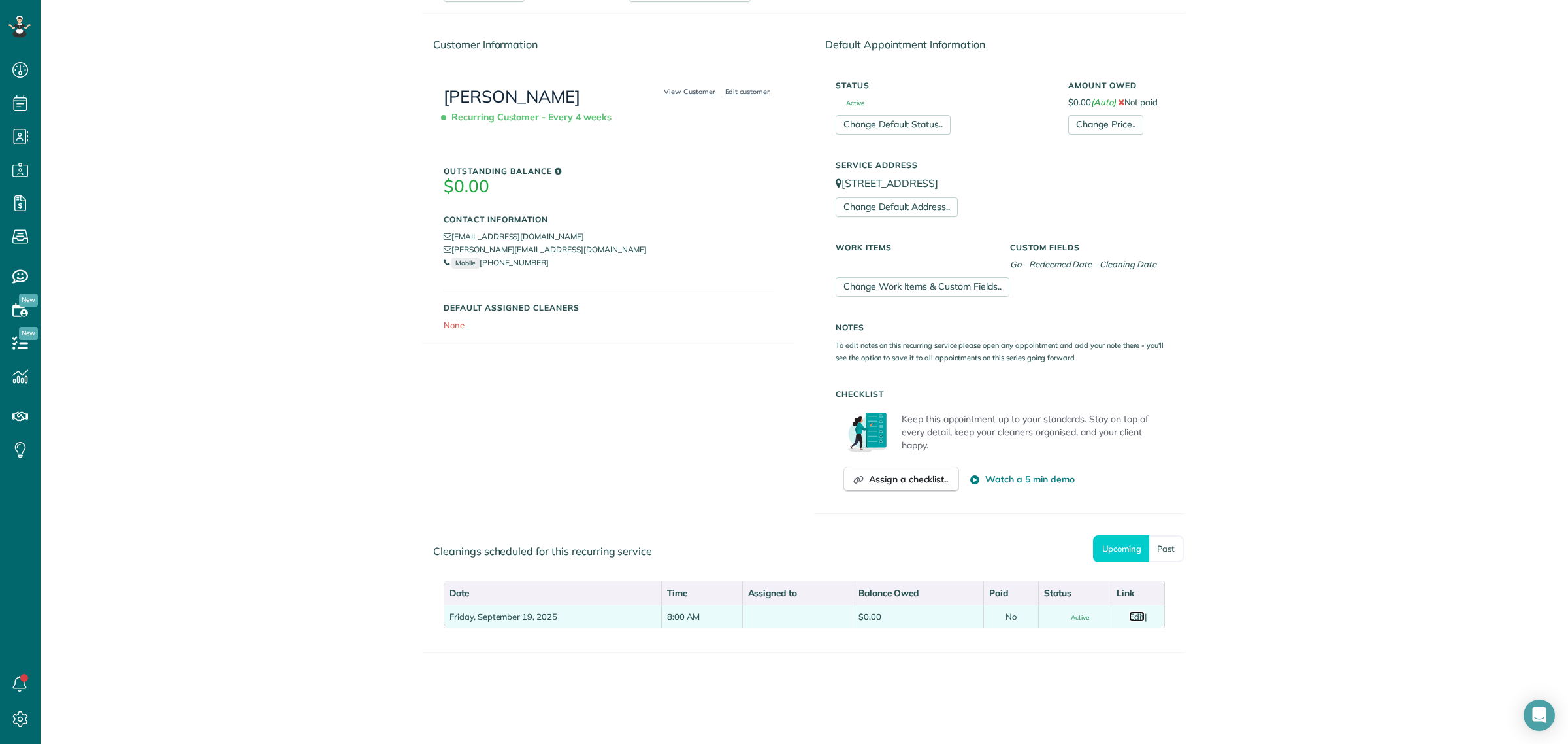
click at [1129, 618] on link "Edit" at bounding box center [1137, 616] width 16 height 10
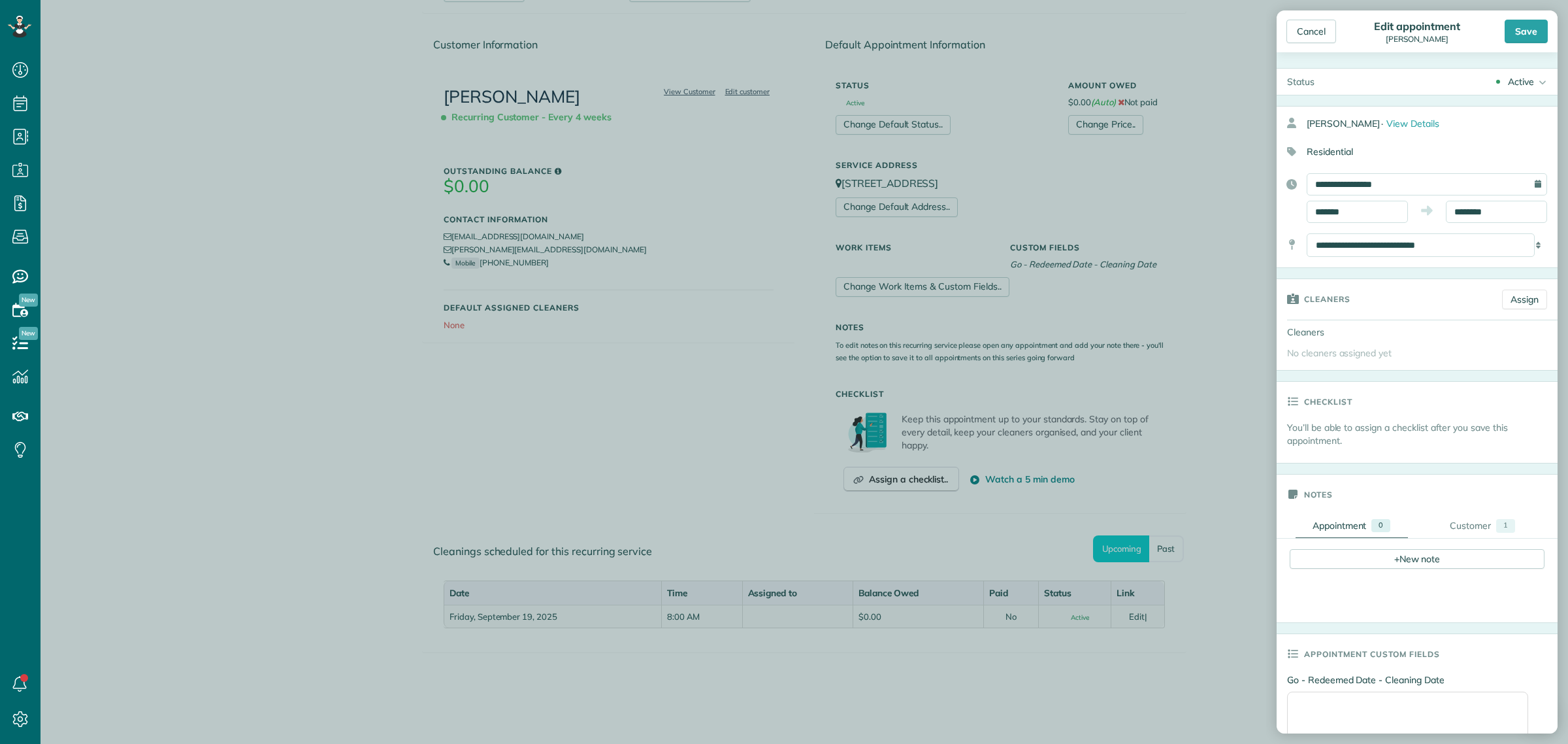
click at [1534, 76] on icon at bounding box center [1540, 81] width 13 height 26
click at [1520, 150] on div "Cancelled" at bounding box center [1523, 146] width 41 height 9
click at [1521, 33] on div "Save" at bounding box center [1527, 31] width 43 height 23
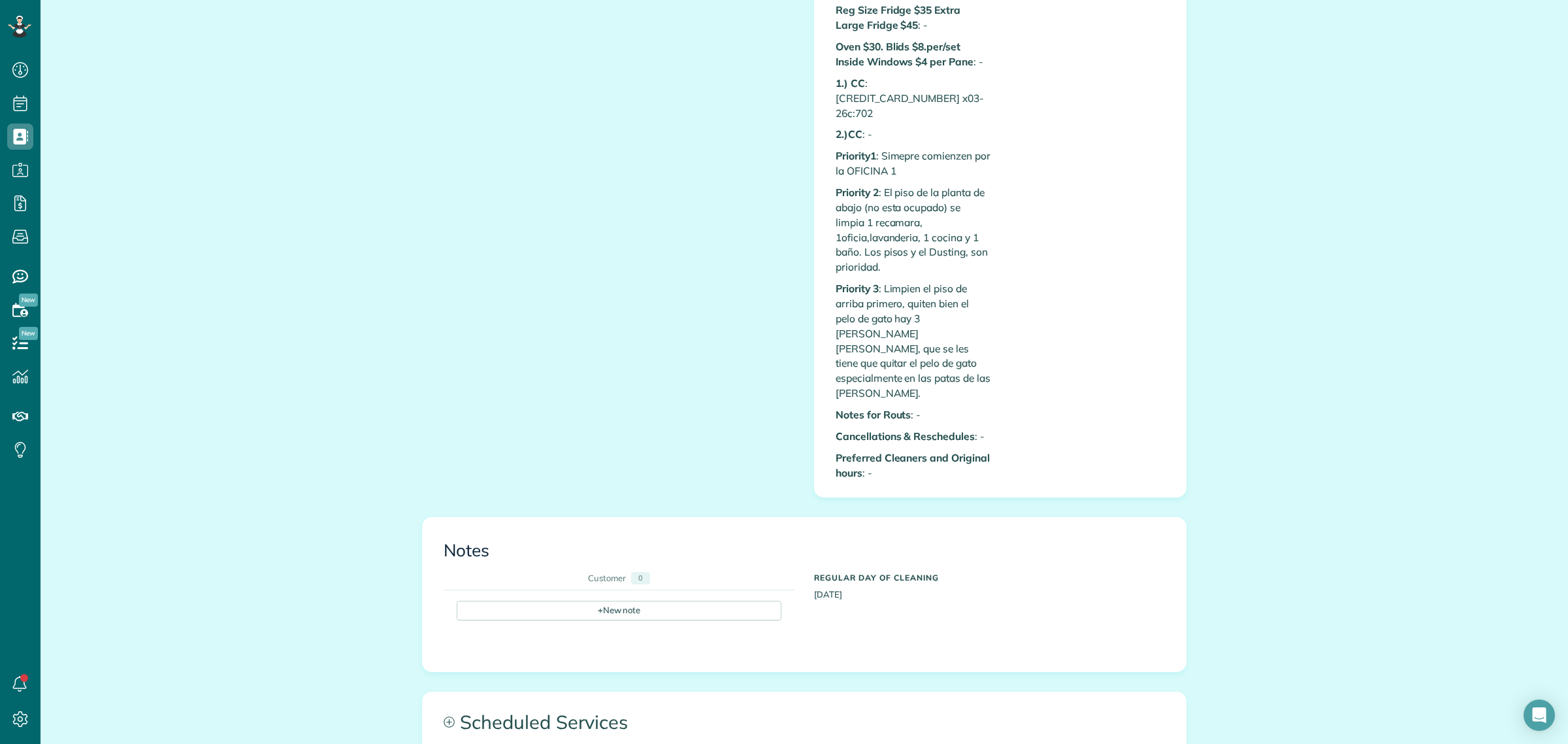
scroll to position [1389, 0]
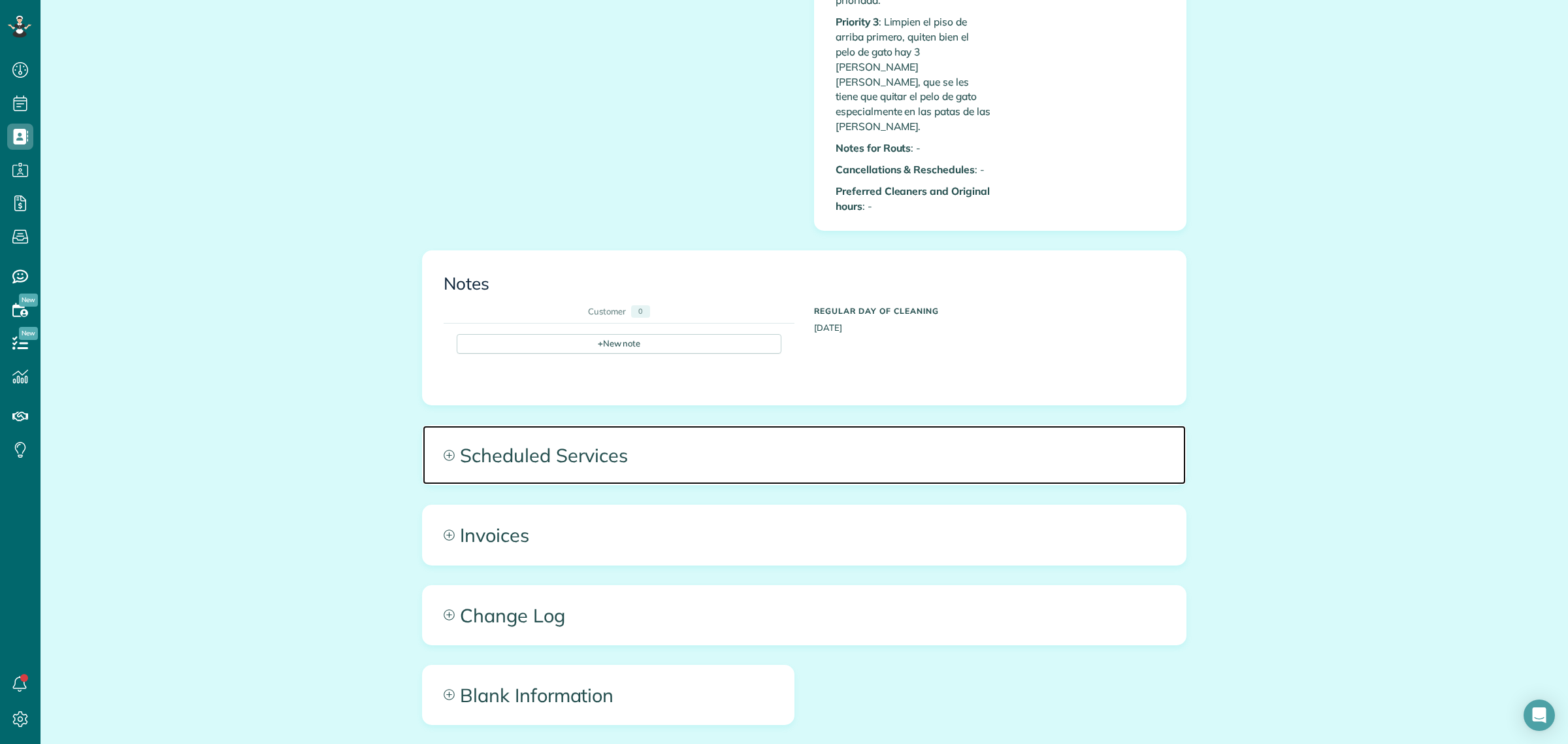
click at [531, 425] on span "Scheduled Services" at bounding box center [805, 454] width 763 height 58
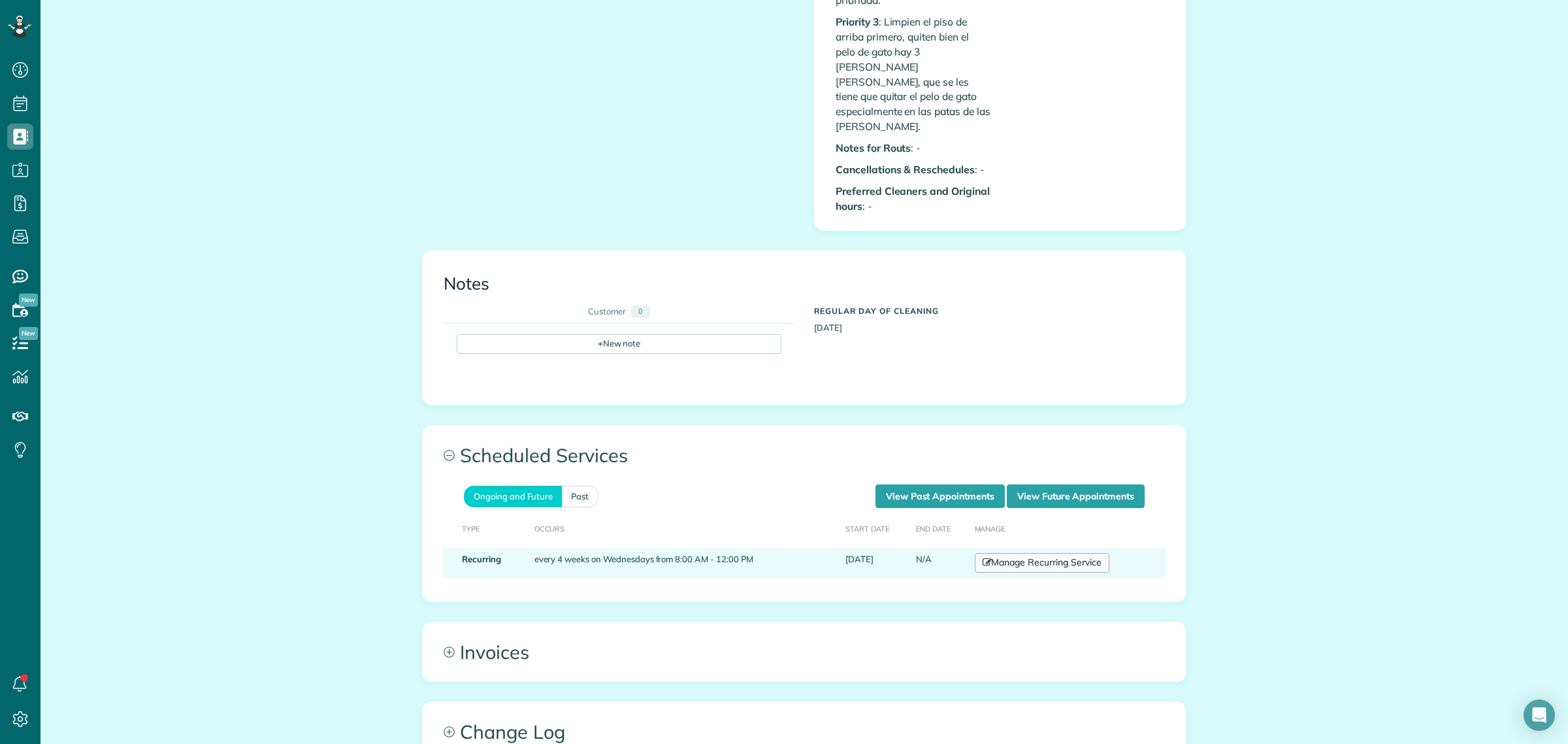
click at [1044, 553] on link "Manage Recurring Service" at bounding box center [1042, 562] width 135 height 20
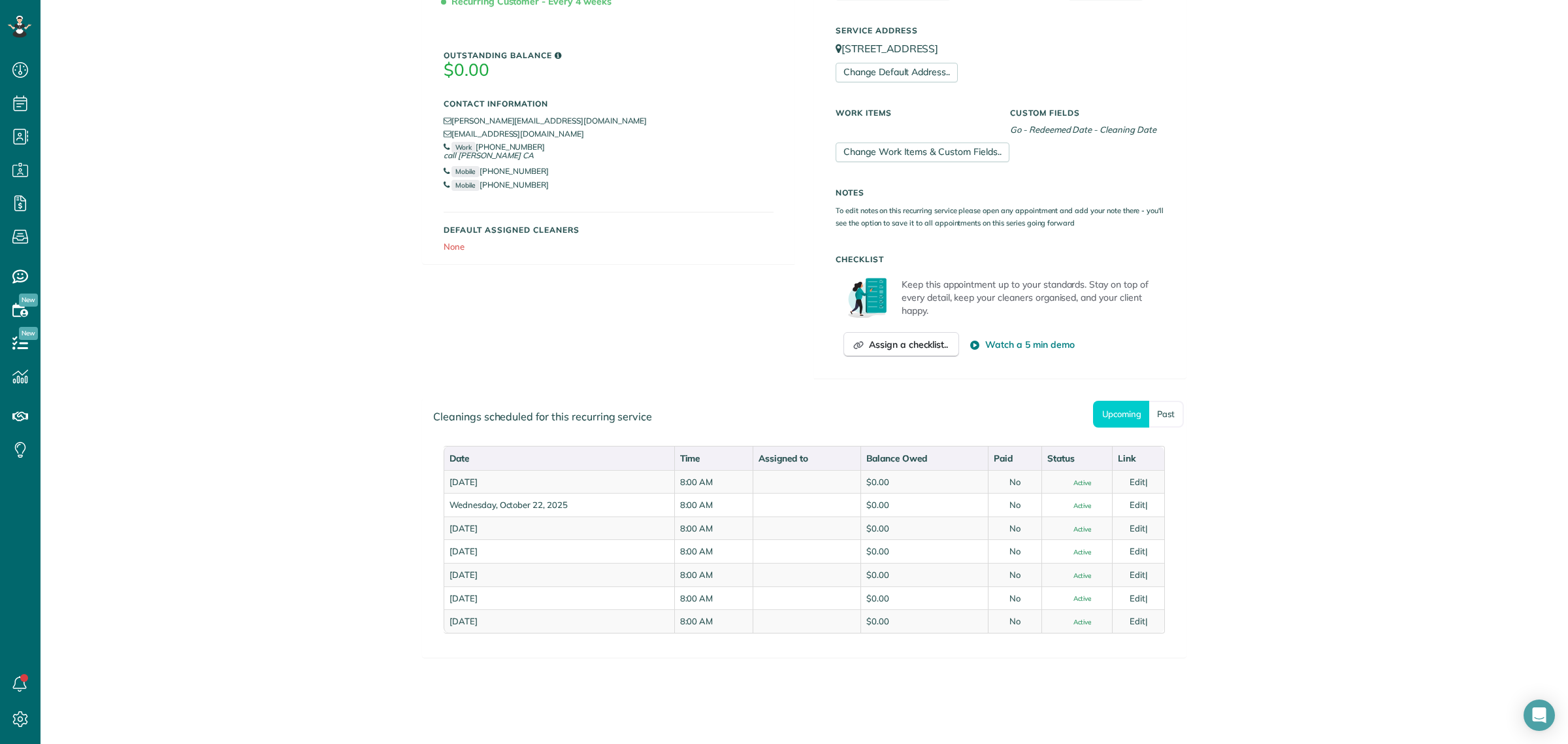
scroll to position [306, 0]
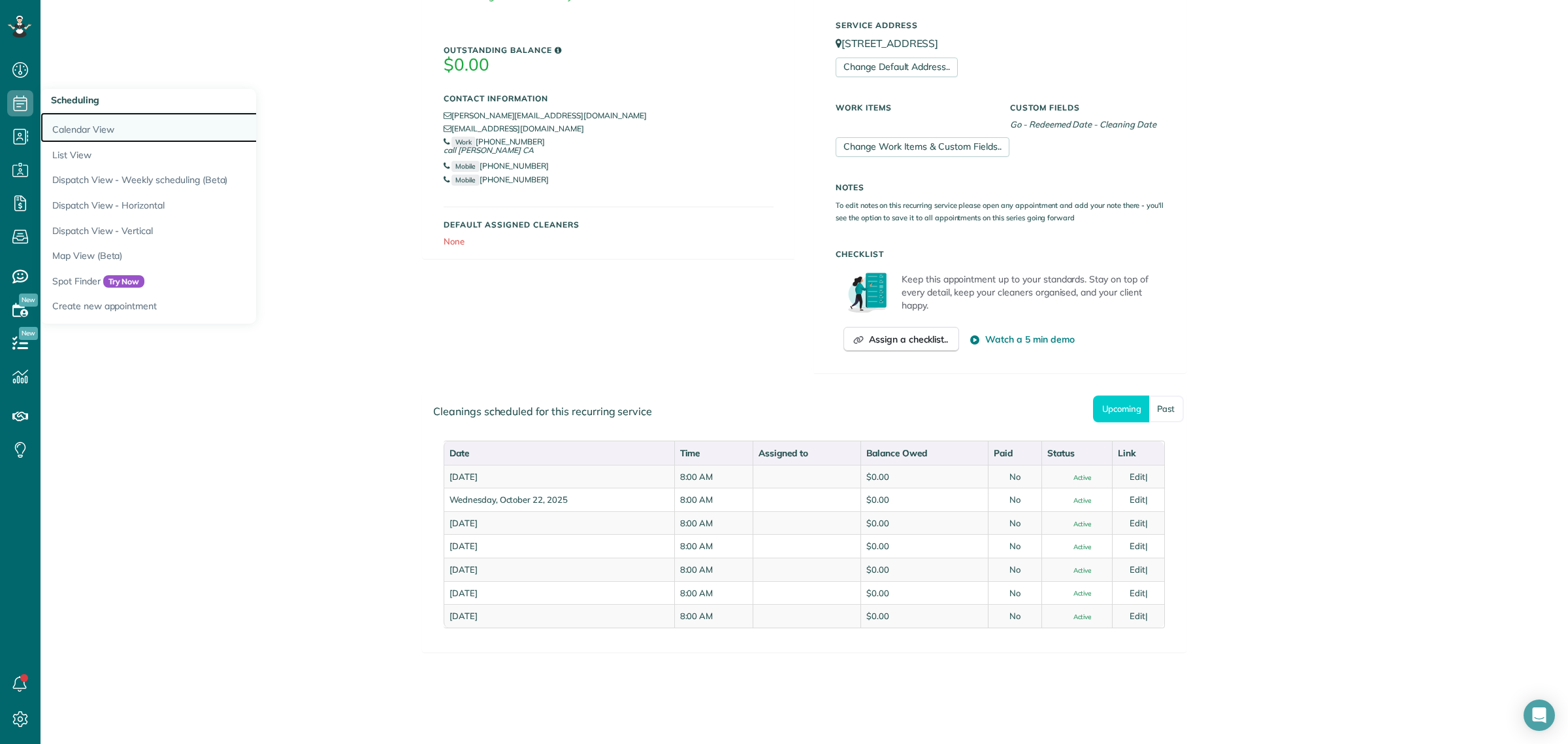
click at [86, 124] on link "Calendar View" at bounding box center [204, 128] width 327 height 30
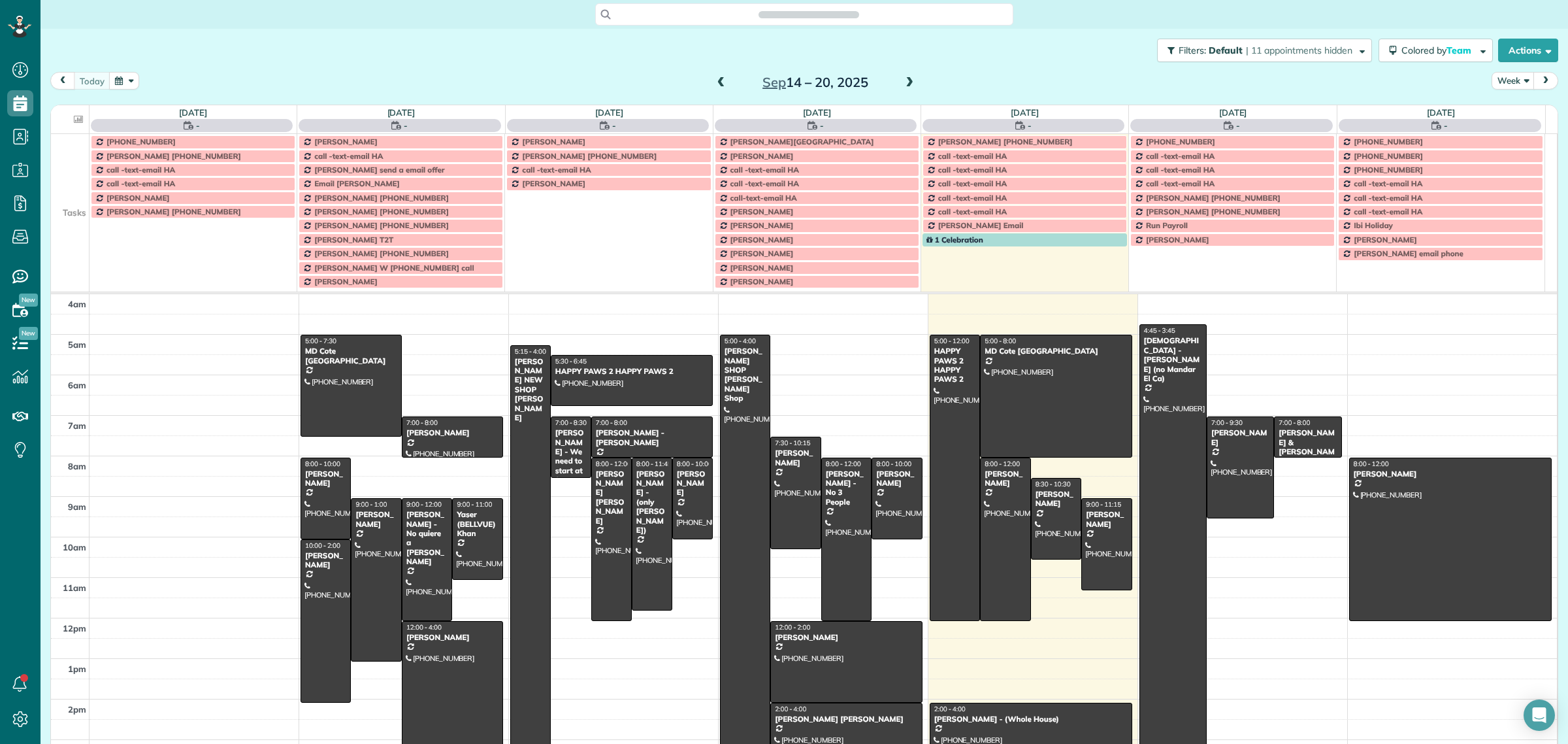
scroll to position [54, 0]
